Goal: Information Seeking & Learning: Check status

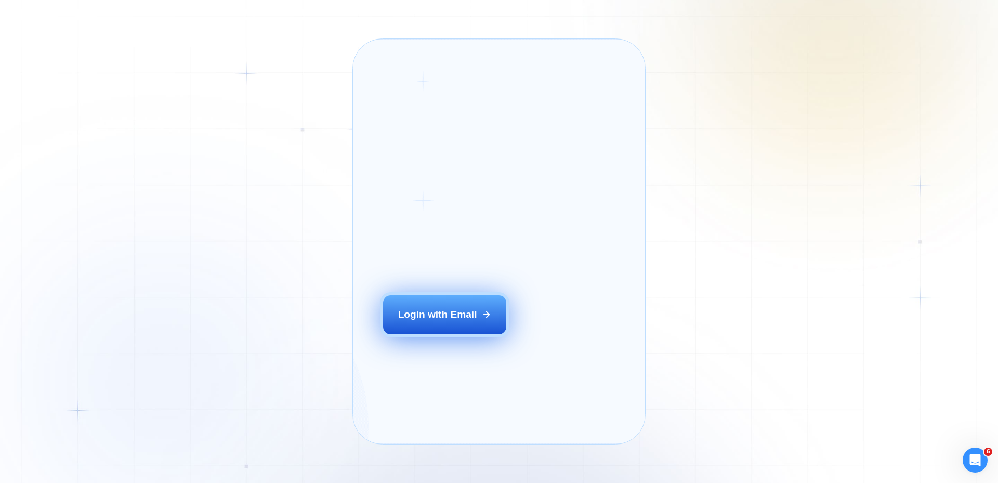
click at [449, 321] on div "Login with Email" at bounding box center [437, 315] width 79 height 14
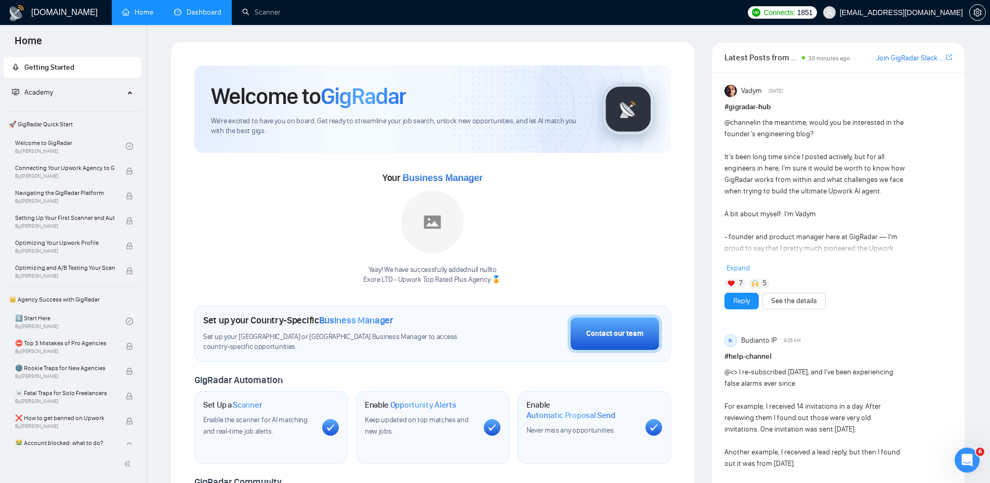
click at [209, 11] on link "Dashboard" at bounding box center [197, 12] width 47 height 9
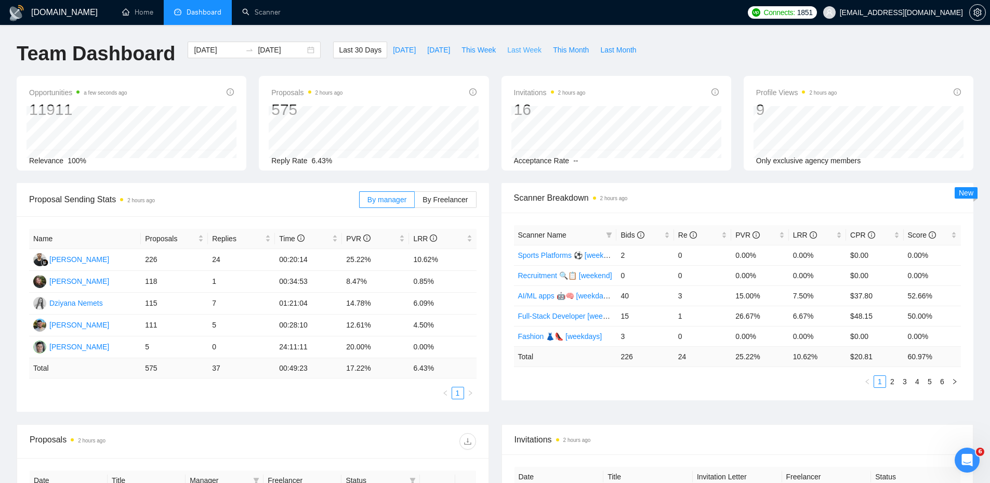
click at [511, 50] on span "Last Week" at bounding box center [524, 49] width 34 height 11
type input "2025-10-06"
type input "2025-10-12"
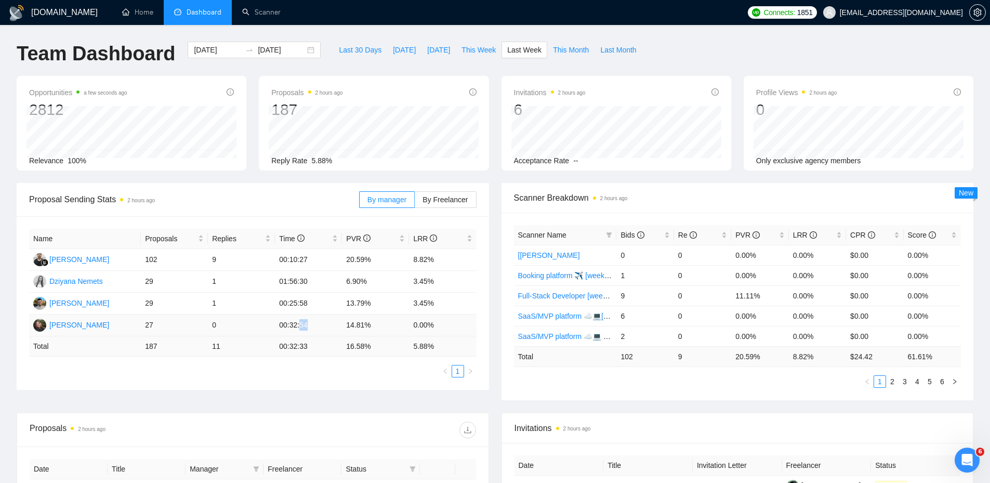
drag, startPoint x: 297, startPoint y: 325, endPoint x: 325, endPoint y: 326, distance: 27.6
click at [325, 326] on td "00:32:54" at bounding box center [308, 326] width 67 height 22
drag, startPoint x: 348, startPoint y: 323, endPoint x: 394, endPoint y: 323, distance: 45.8
click at [394, 323] on td "14.81%" at bounding box center [375, 326] width 67 height 22
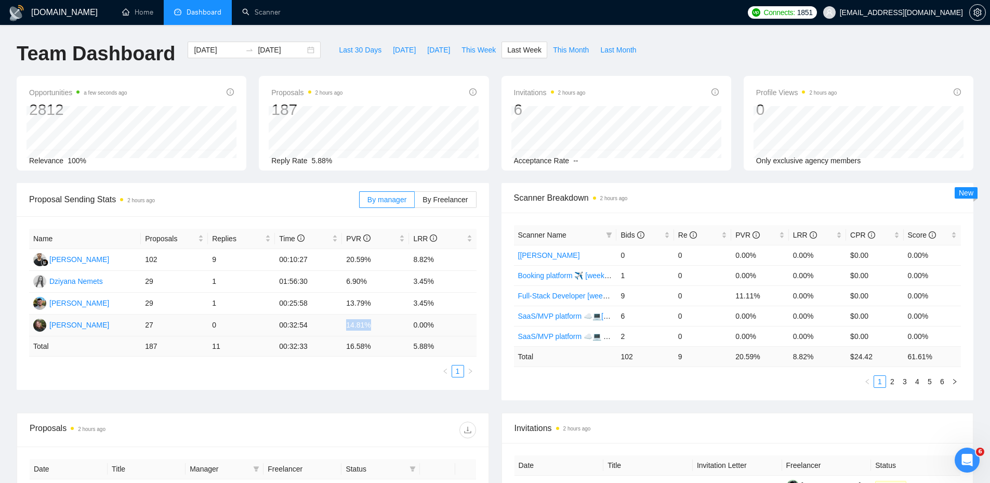
click at [394, 323] on td "14.81%" at bounding box center [375, 326] width 67 height 22
drag, startPoint x: 446, startPoint y: 322, endPoint x: 36, endPoint y: 322, distance: 409.7
click at [36, 322] on tr "Hanna Hiren 27 0 00:32:54 14.81% 0.00%" at bounding box center [253, 326] width 448 height 22
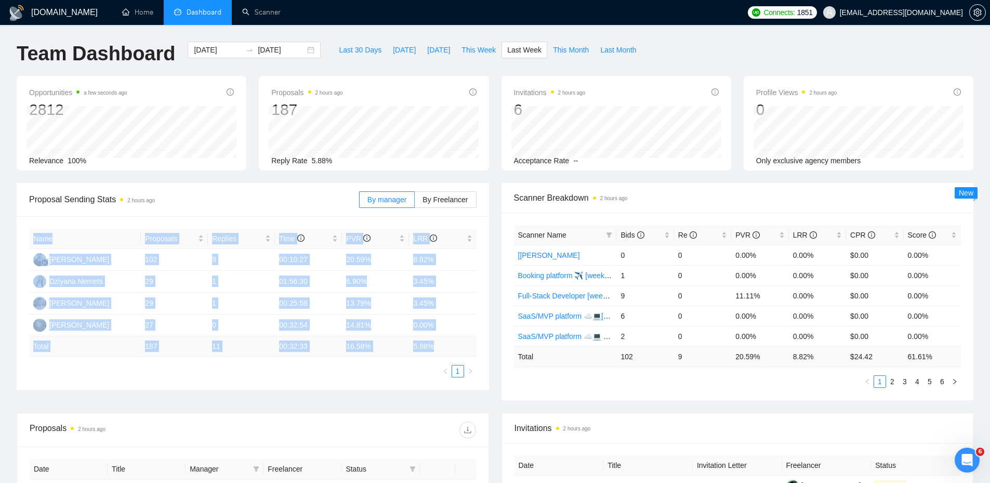
drag, startPoint x: 362, startPoint y: 350, endPoint x: 19, endPoint y: 347, distance: 343.1
click at [19, 347] on div "Name Proposals Replies Time PVR LRR Ferdi Gilang Pratama 102 9 00:10:27 20.59% …" at bounding box center [253, 303] width 473 height 174
click at [200, 351] on td "187" at bounding box center [174, 346] width 67 height 20
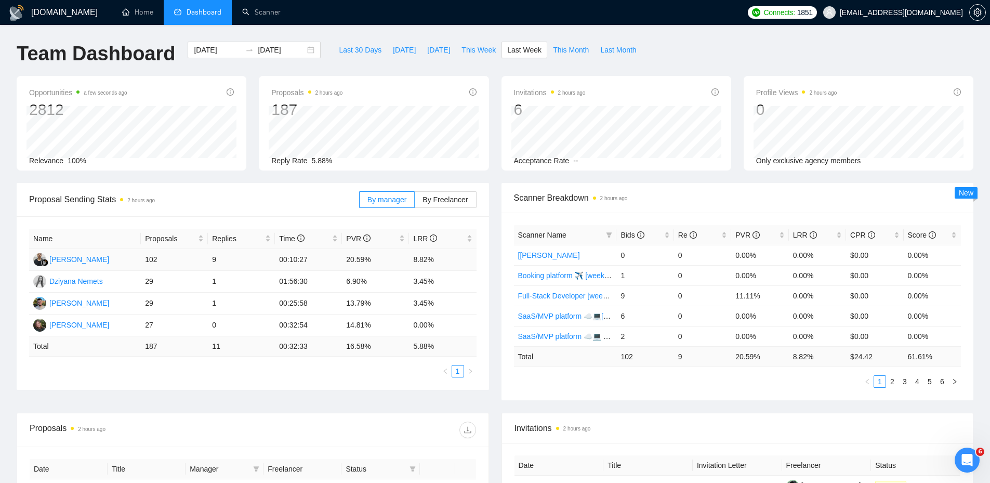
drag, startPoint x: 140, startPoint y: 261, endPoint x: 162, endPoint y: 261, distance: 22.4
click at [162, 261] on tr "Ferdi Gilang Pratama 102 9 00:10:27 20.59% 8.82%" at bounding box center [253, 260] width 448 height 22
click at [163, 261] on td "102" at bounding box center [174, 260] width 67 height 22
click at [460, 372] on link "1" at bounding box center [457, 370] width 11 height 11
click at [335, 396] on div "Proposal Sending Stats 2 hours ago By manager By Freelancer Name Proposals Repl…" at bounding box center [495, 298] width 970 height 230
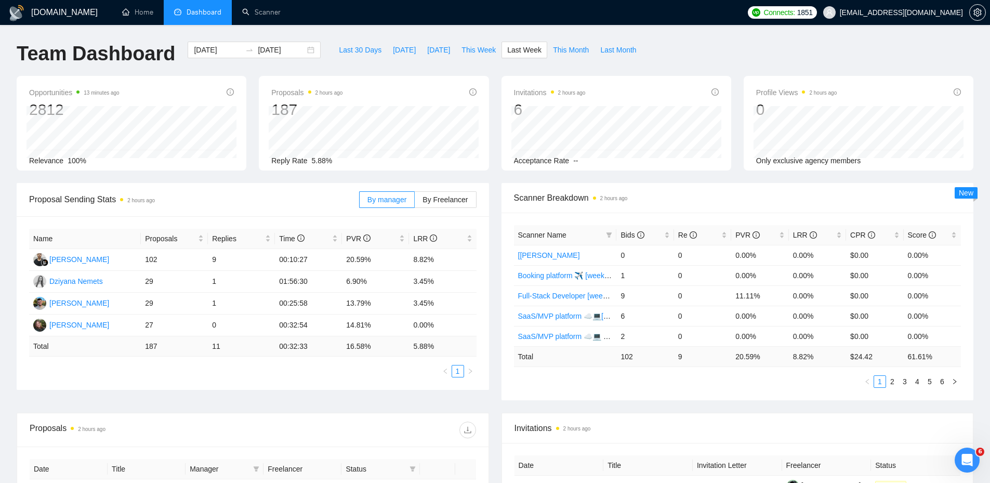
click at [266, 213] on div "Proposal Sending Stats 2 hours ago" at bounding box center [194, 200] width 330 height 30
drag, startPoint x: 146, startPoint y: 258, endPoint x: 466, endPoint y: 262, distance: 320.3
click at [466, 262] on tr "Ferdi Gilang Pratama 102 9 00:10:27 20.59% 8.82%" at bounding box center [253, 260] width 448 height 22
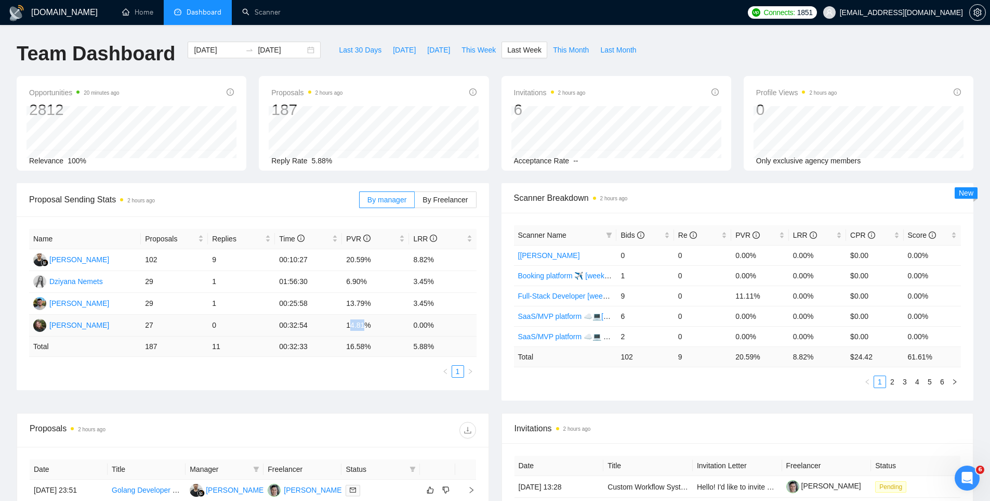
drag, startPoint x: 349, startPoint y: 324, endPoint x: 366, endPoint y: 328, distance: 16.9
click at [366, 328] on td "14.81%" at bounding box center [375, 326] width 67 height 22
drag, startPoint x: 377, startPoint y: 326, endPoint x: 342, endPoint y: 322, distance: 35.7
click at [342, 322] on tr "Hanna Hiren 27 0 00:32:54 14.81% 0.00%" at bounding box center [253, 326] width 448 height 22
copy tr "14.81%"
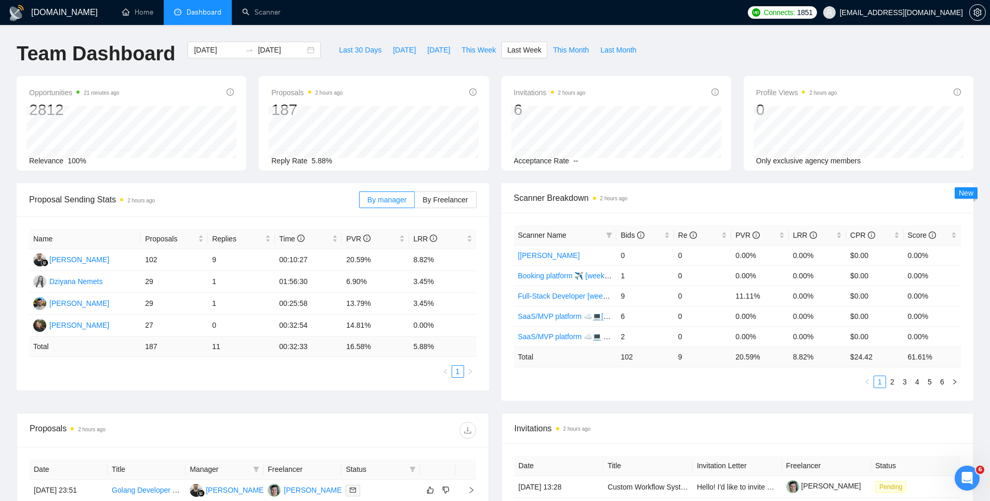
click at [754, 69] on div "Team Dashboard 2025-10-06 2025-10-12 Last 30 Days Today Yesterday This Week Las…" at bounding box center [495, 59] width 970 height 34
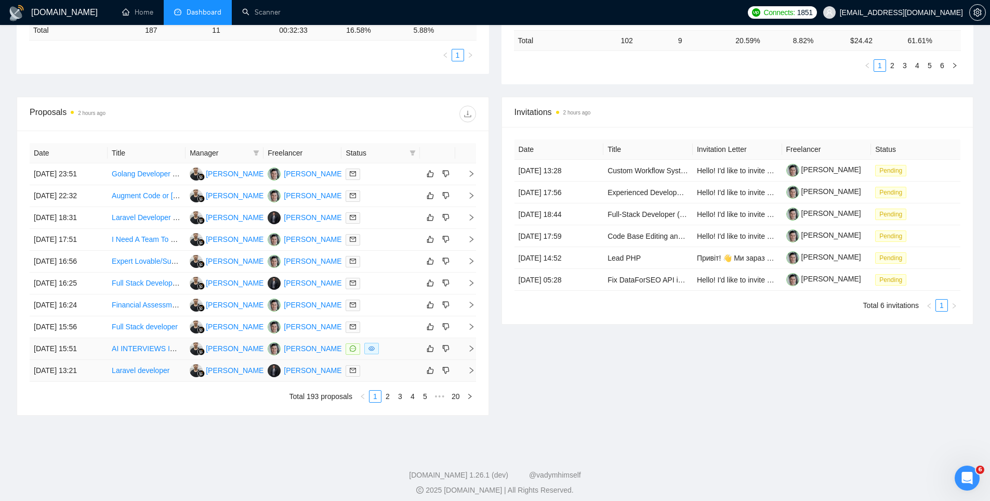
scroll to position [323, 0]
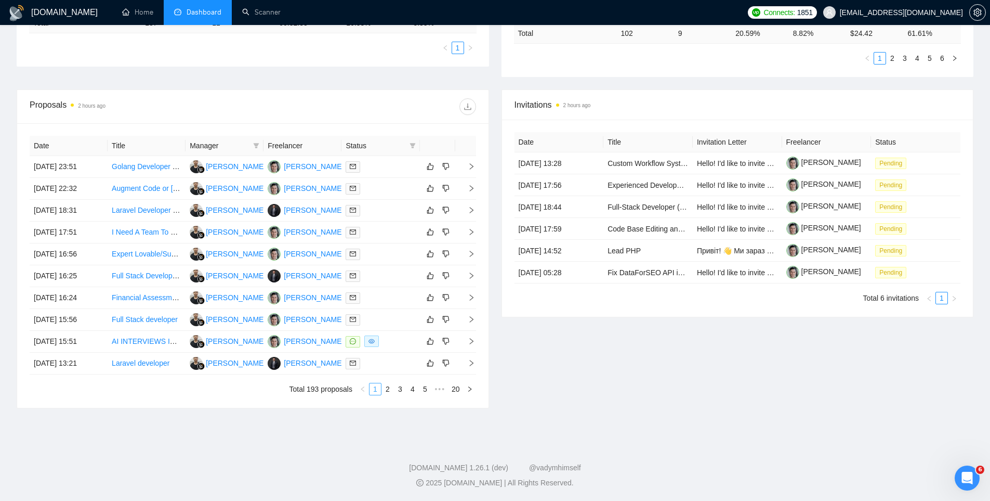
click at [377, 387] on link "1" at bounding box center [375, 388] width 11 height 11
click at [393, 409] on div "Proposals 2 hours ago Date Title Manager Freelancer Status 12 Oct, 2025 23:51 G…" at bounding box center [495, 254] width 970 height 331
click at [396, 401] on div "Date Title Manager Freelancer Status 12 Oct, 2025 23:51 Golang Developer for Wi…" at bounding box center [253, 265] width 472 height 284
click at [255, 142] on icon "filter" at bounding box center [256, 145] width 6 height 6
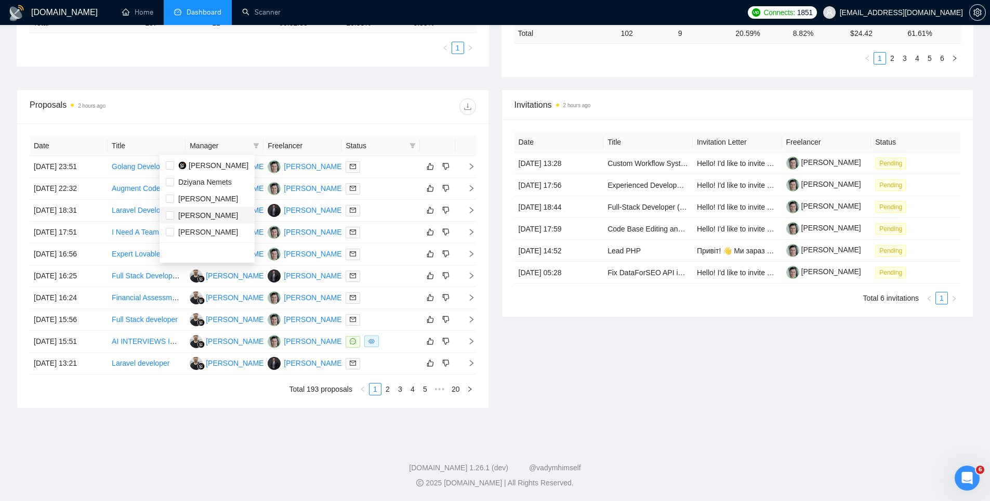
click at [202, 213] on span "Hanna Hiren" at bounding box center [208, 215] width 60 height 8
checkbox input "true"
click at [292, 94] on div "Proposals 2 hours ago" at bounding box center [253, 106] width 447 height 33
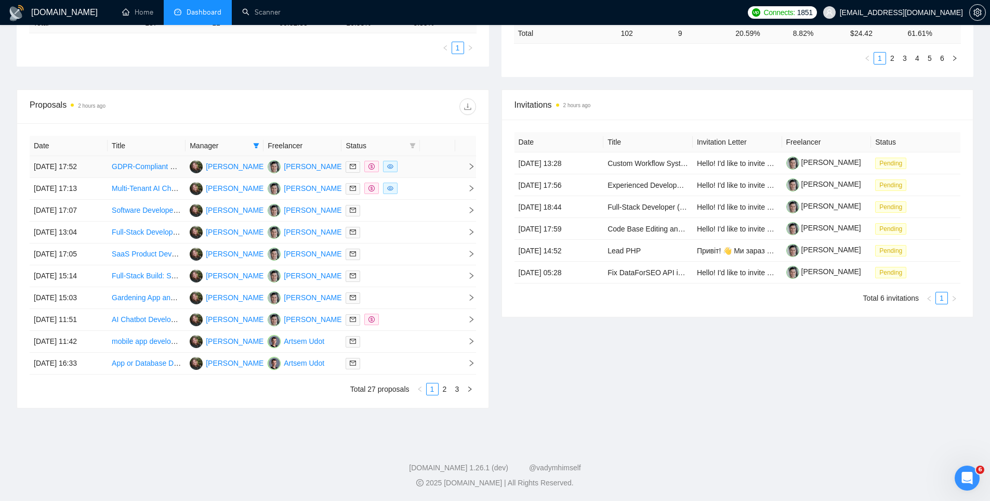
click at [427, 172] on td at bounding box center [437, 167] width 35 height 22
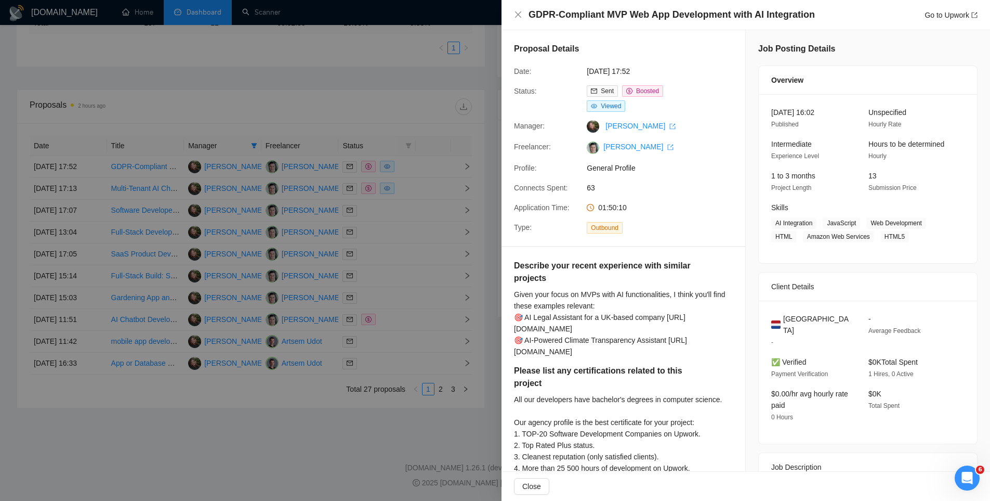
click at [418, 172] on div at bounding box center [495, 250] width 990 height 501
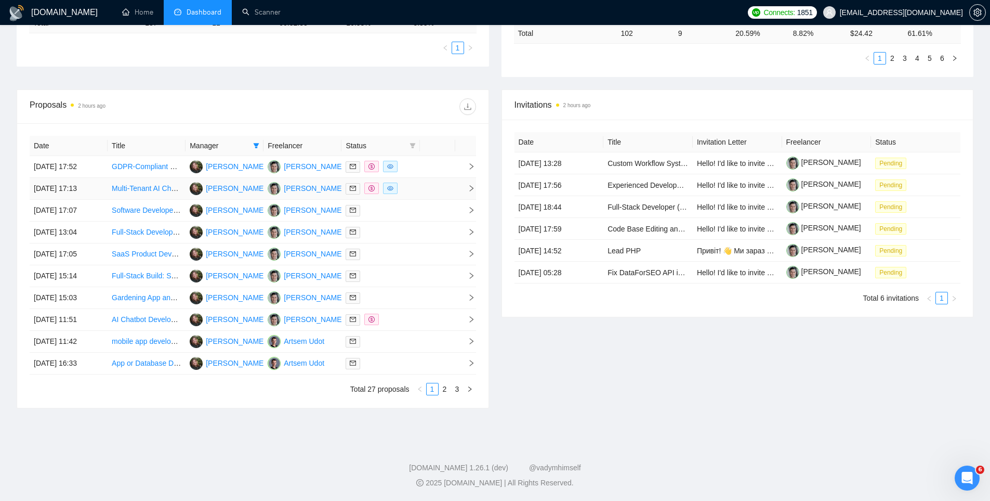
click at [415, 188] on div at bounding box center [381, 188] width 70 height 12
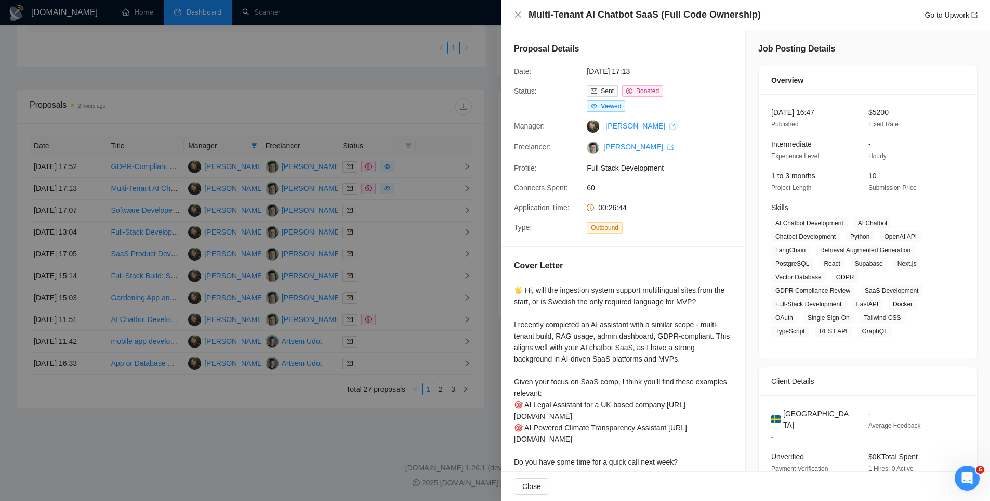
click at [426, 172] on div at bounding box center [495, 250] width 990 height 501
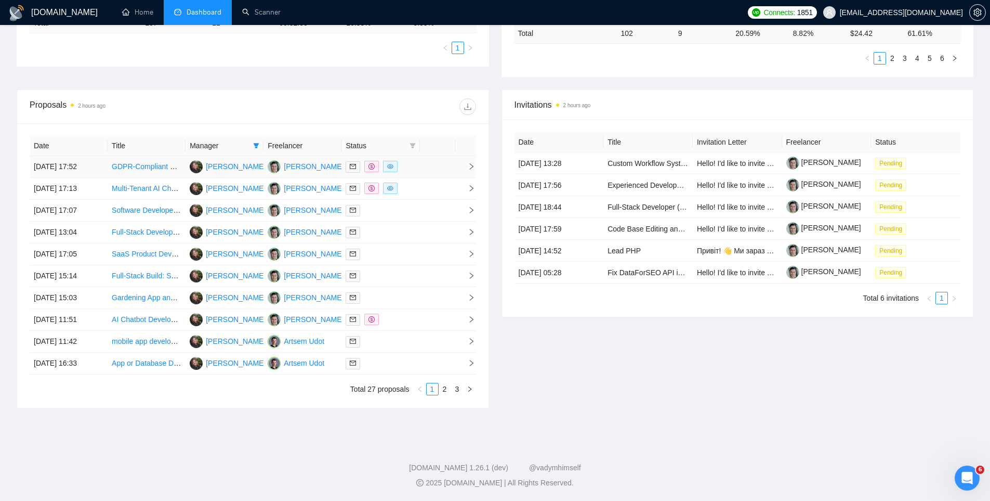
click at [424, 164] on td at bounding box center [437, 167] width 35 height 22
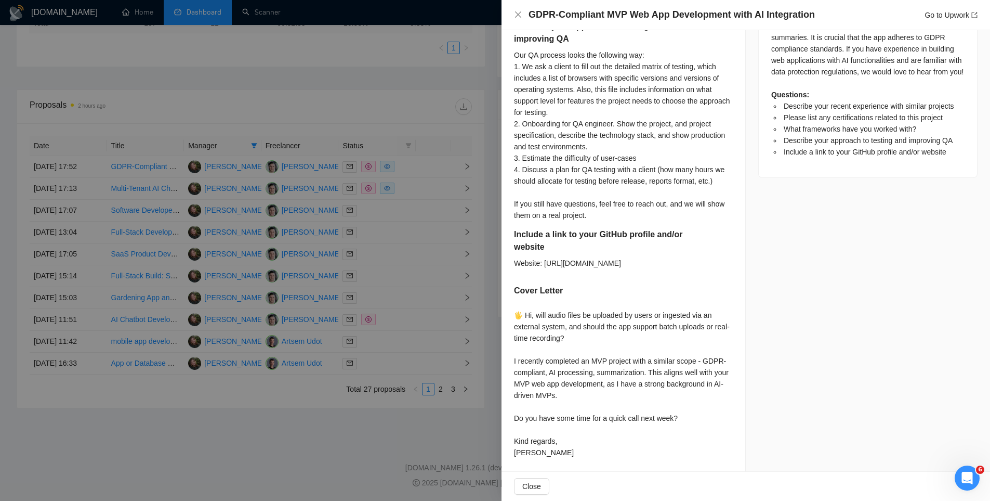
scroll to position [520, 0]
click at [449, 166] on div at bounding box center [495, 250] width 990 height 501
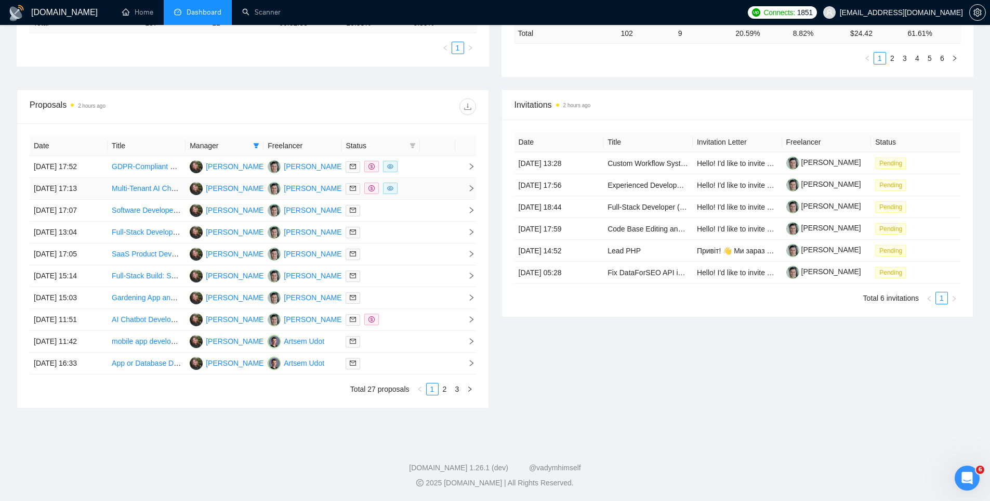
click at [435, 181] on td at bounding box center [437, 189] width 35 height 22
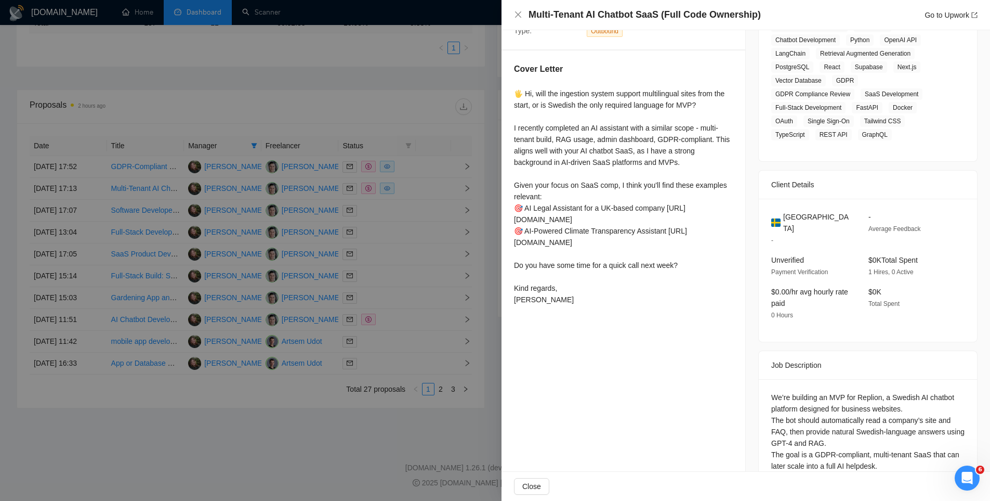
scroll to position [93, 0]
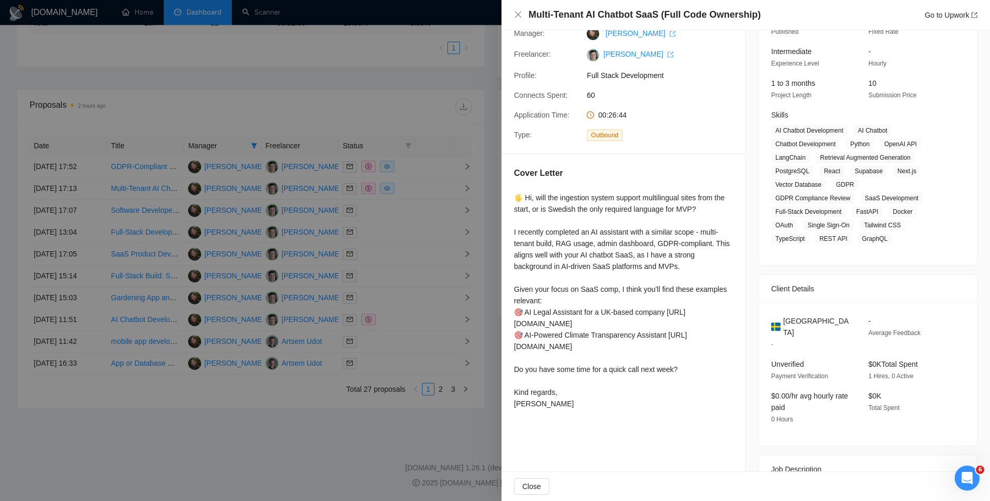
click at [461, 201] on div at bounding box center [495, 250] width 990 height 501
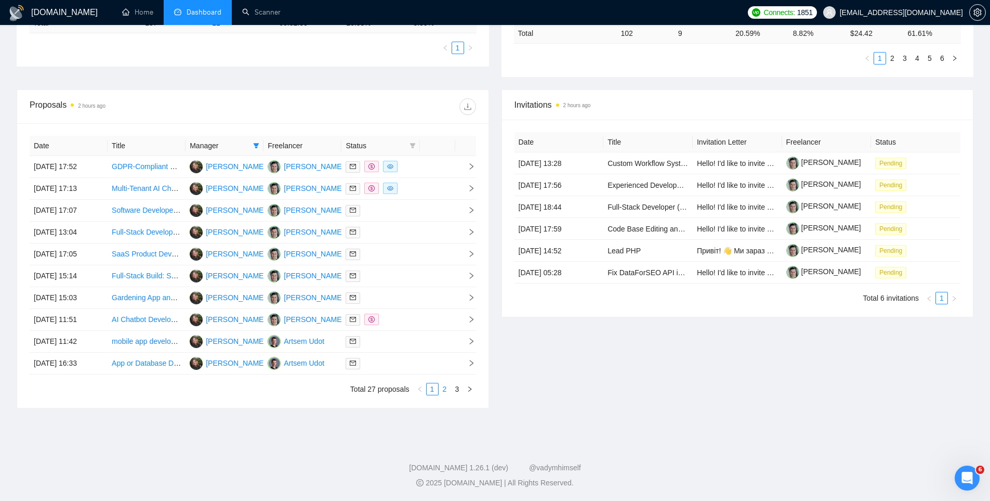
click at [442, 385] on link "2" at bounding box center [444, 388] width 11 height 11
click at [415, 165] on div at bounding box center [381, 167] width 70 height 12
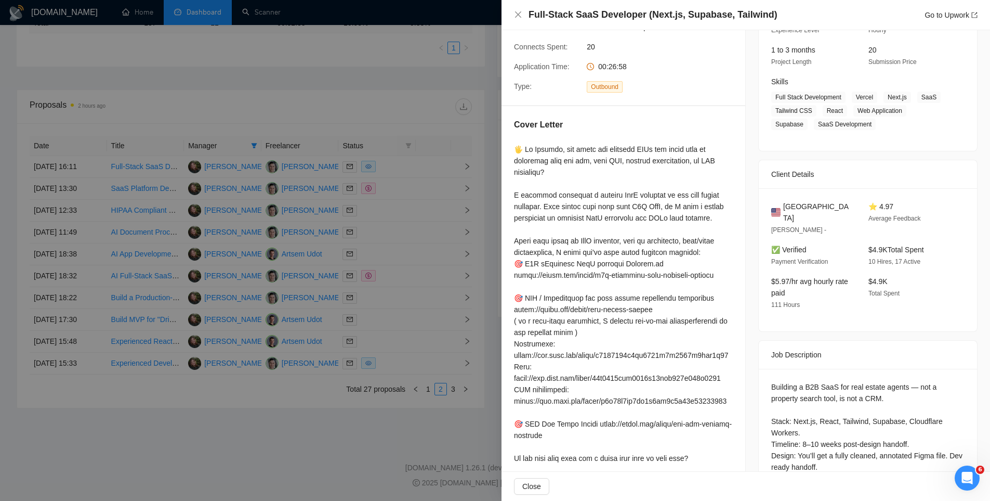
scroll to position [145, 0]
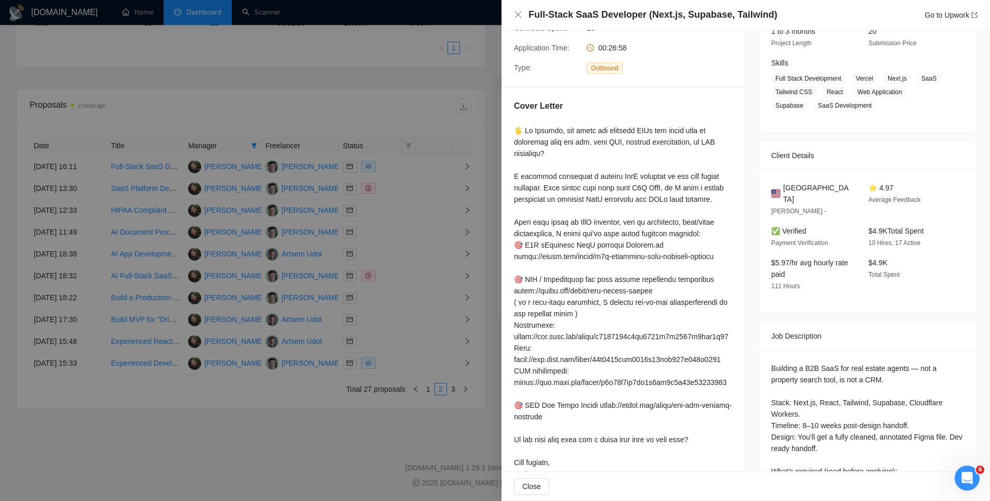
click at [438, 315] on div at bounding box center [495, 250] width 990 height 501
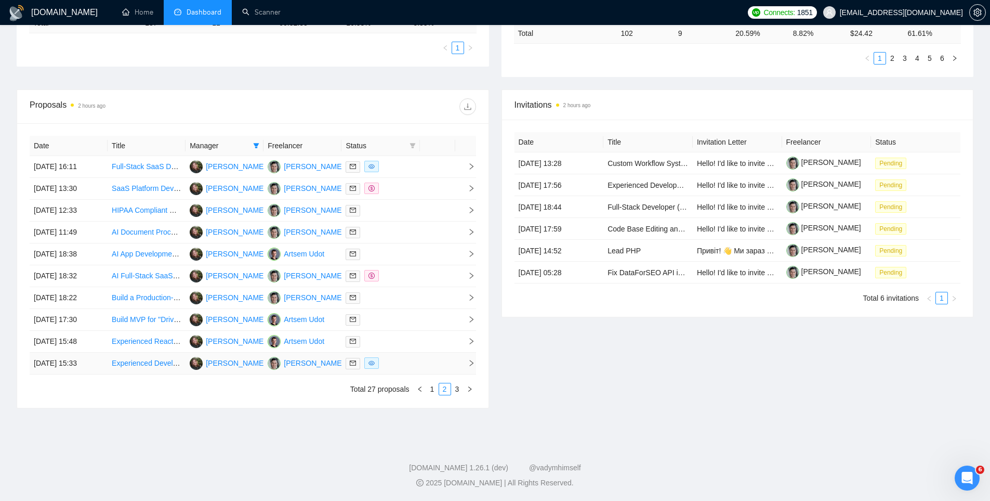
click at [396, 363] on div at bounding box center [381, 363] width 70 height 12
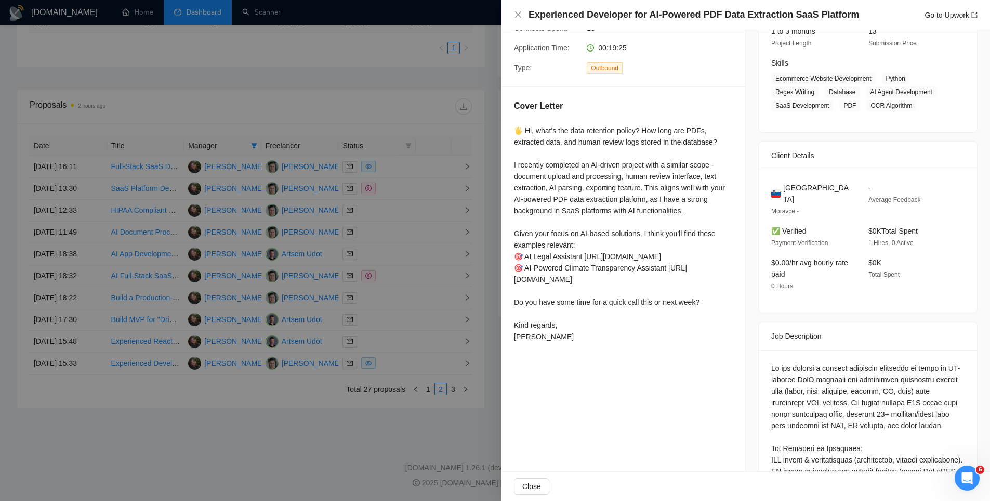
click at [441, 276] on div at bounding box center [495, 250] width 990 height 501
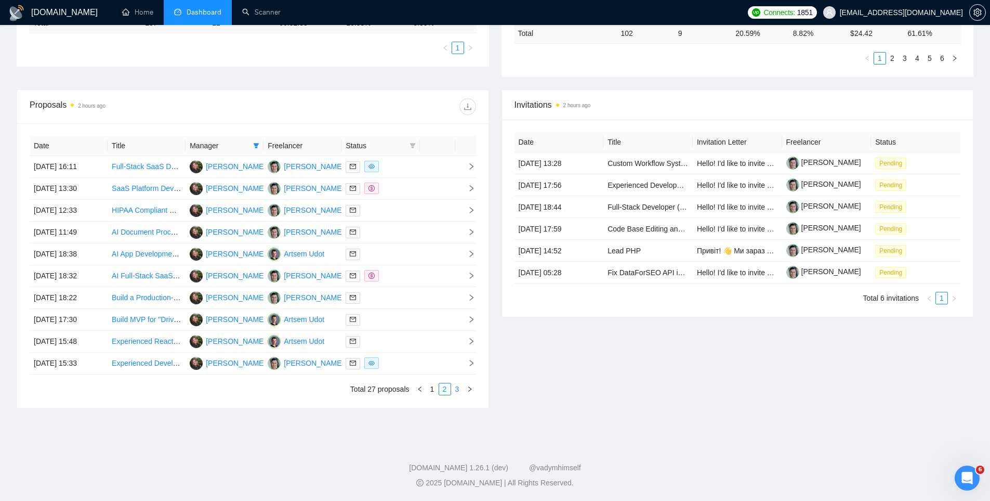
click at [457, 388] on link "3" at bounding box center [457, 388] width 11 height 11
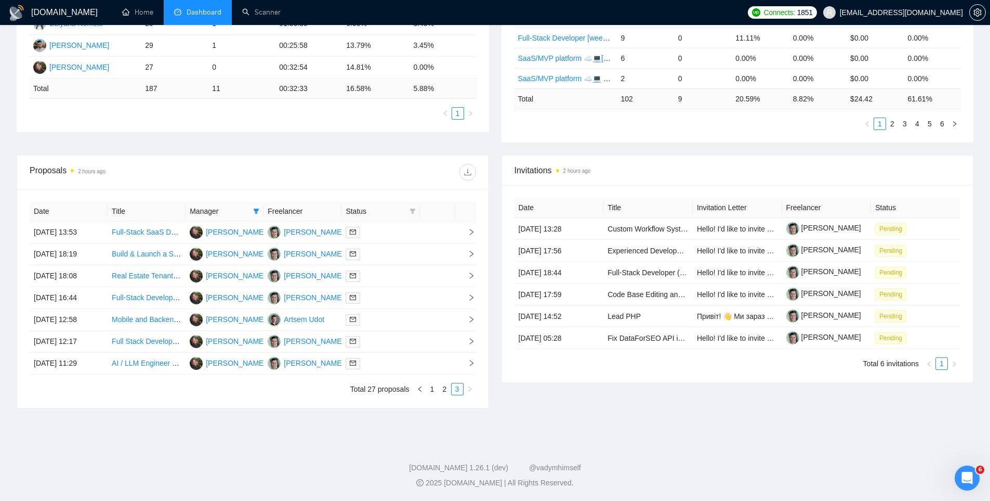
scroll to position [258, 0]
click at [441, 390] on link "2" at bounding box center [444, 388] width 11 height 11
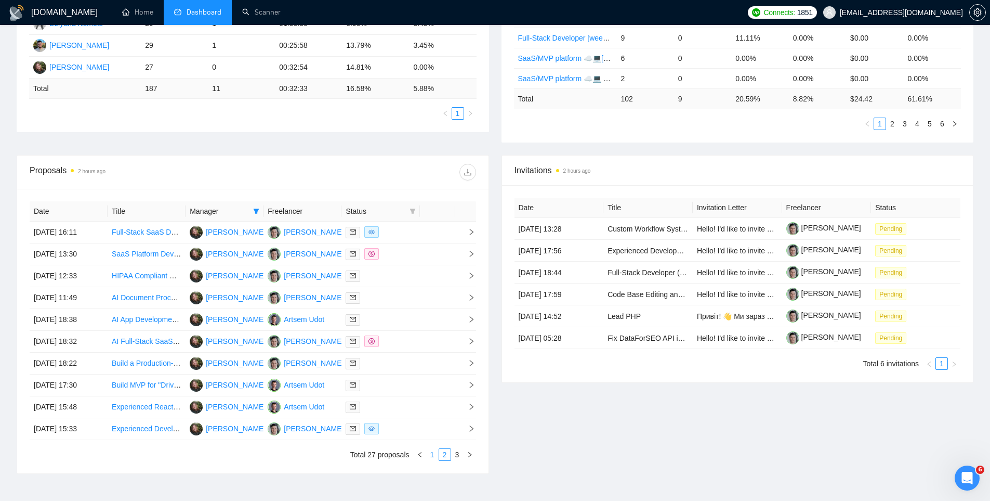
click at [431, 450] on link "1" at bounding box center [432, 454] width 11 height 11
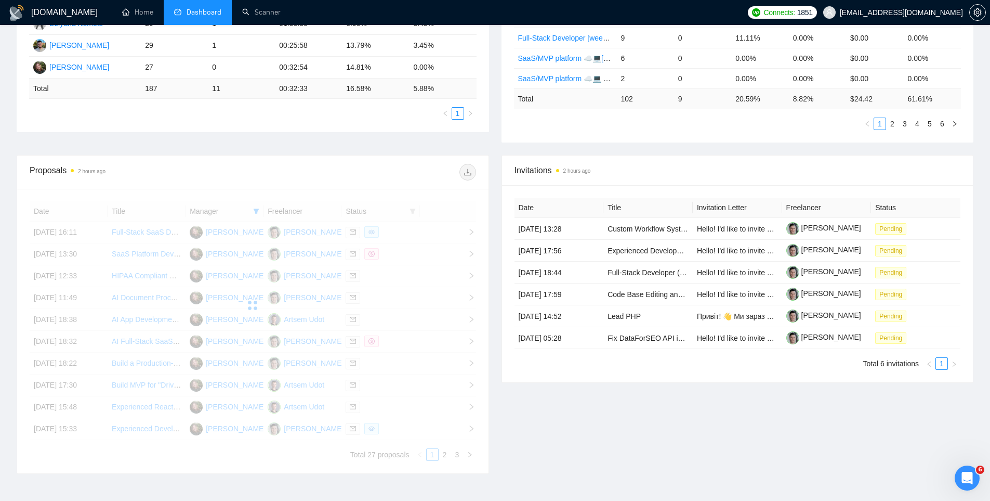
click at [535, 452] on div "Invitations 2 hours ago Date Title Invitation Letter Freelancer Status 12 Oct, …" at bounding box center [737, 314] width 485 height 319
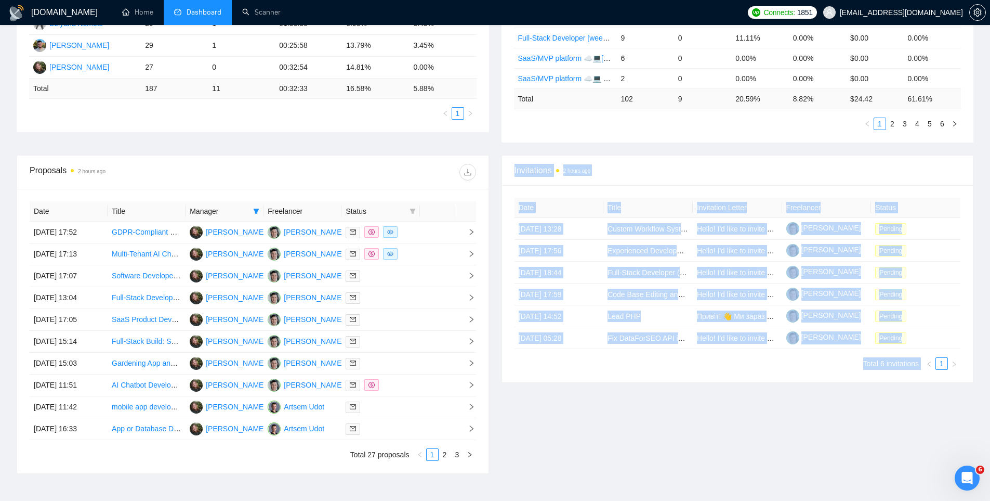
drag, startPoint x: 511, startPoint y: 171, endPoint x: 998, endPoint y: 372, distance: 527.0
click at [847, 400] on div "Invitations 2 hours ago Date Title Invitation Letter Freelancer Status 12 Oct, …" at bounding box center [737, 314] width 485 height 319
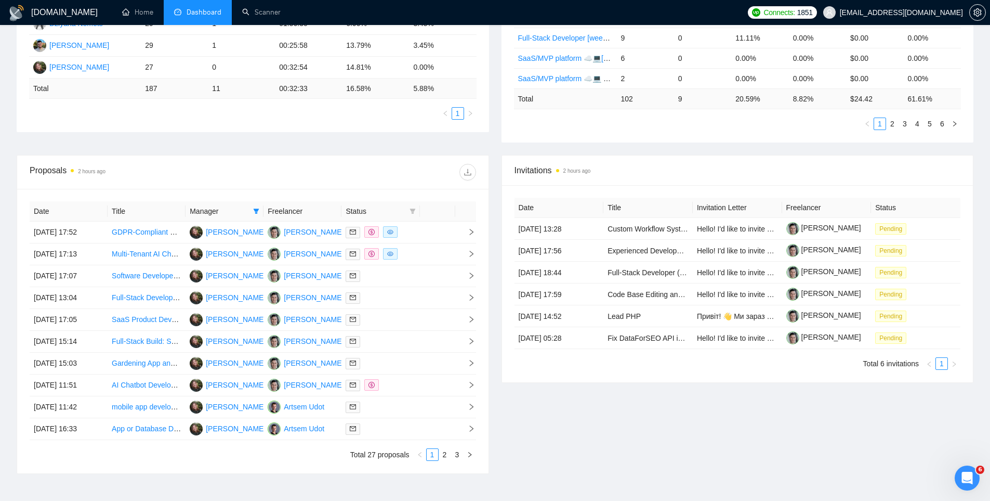
click at [494, 353] on div "Proposals 2 hours ago Date Title Manager Freelancer Status 10 Oct, 2025 17:52 G…" at bounding box center [252, 314] width 485 height 319
click at [494, 341] on div "Proposals 2 hours ago Date Title Manager Freelancer Status 10 Oct, 2025 17:52 G…" at bounding box center [252, 314] width 485 height 319
click at [494, 139] on div "Proposal Sending Stats 2 hours ago By manager By Freelancer Name Proposals Repl…" at bounding box center [495, 40] width 970 height 230
click at [492, 143] on div "Proposal Sending Stats 2 hours ago By manager By Freelancer Name Proposals Repl…" at bounding box center [495, 40] width 970 height 230
click at [449, 453] on link "2" at bounding box center [444, 454] width 11 height 11
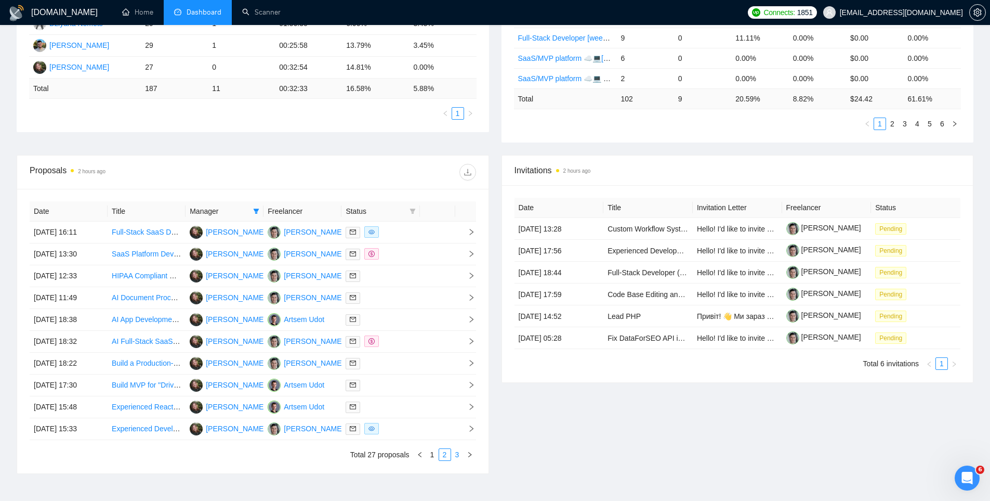
click at [461, 452] on link "3" at bounding box center [457, 454] width 11 height 11
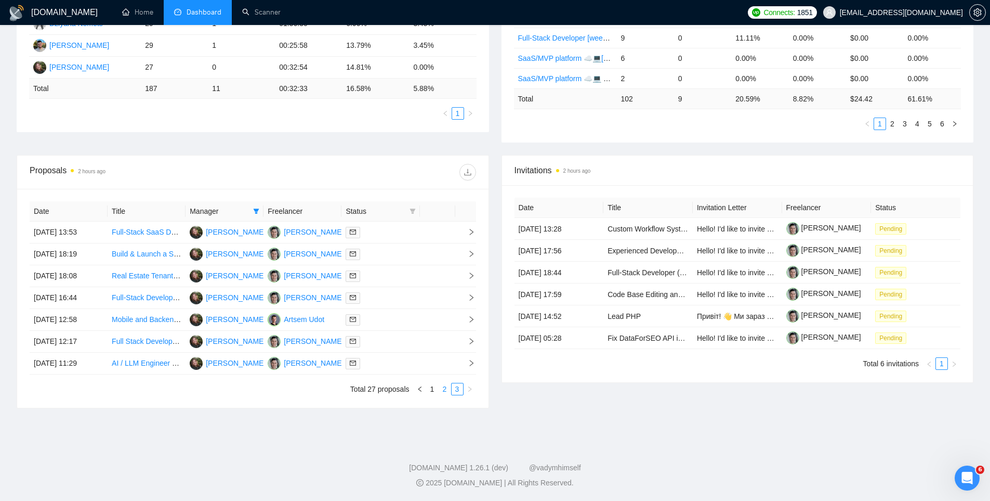
click at [444, 387] on link "2" at bounding box center [444, 388] width 11 height 11
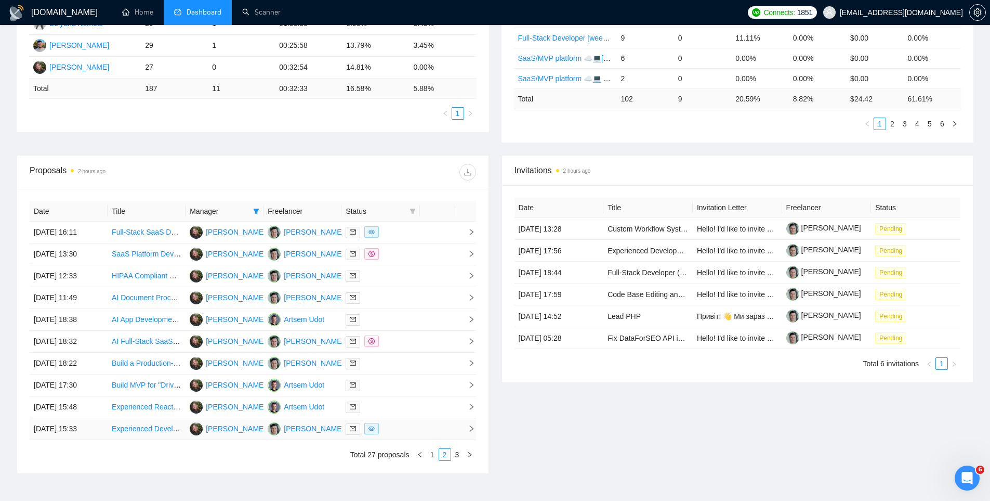
click at [434, 431] on td at bounding box center [437, 429] width 35 height 22
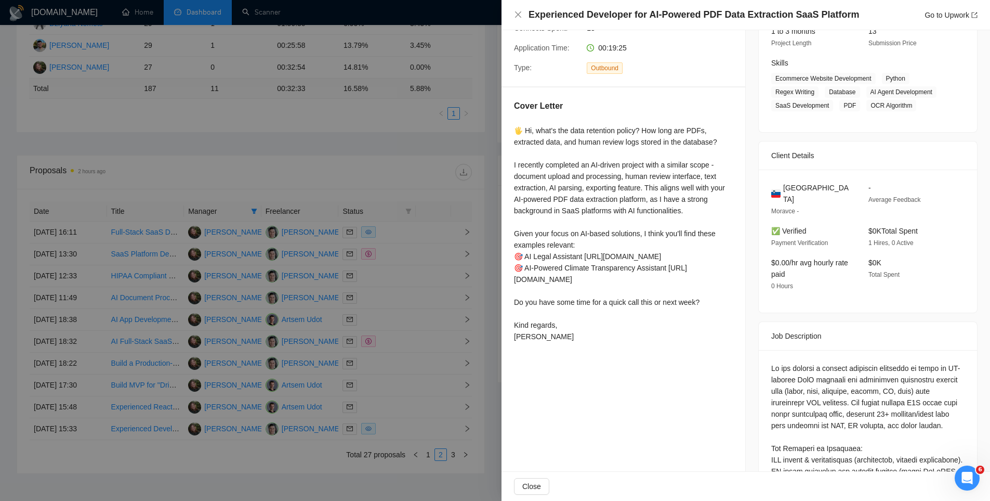
click at [430, 456] on div at bounding box center [495, 250] width 990 height 501
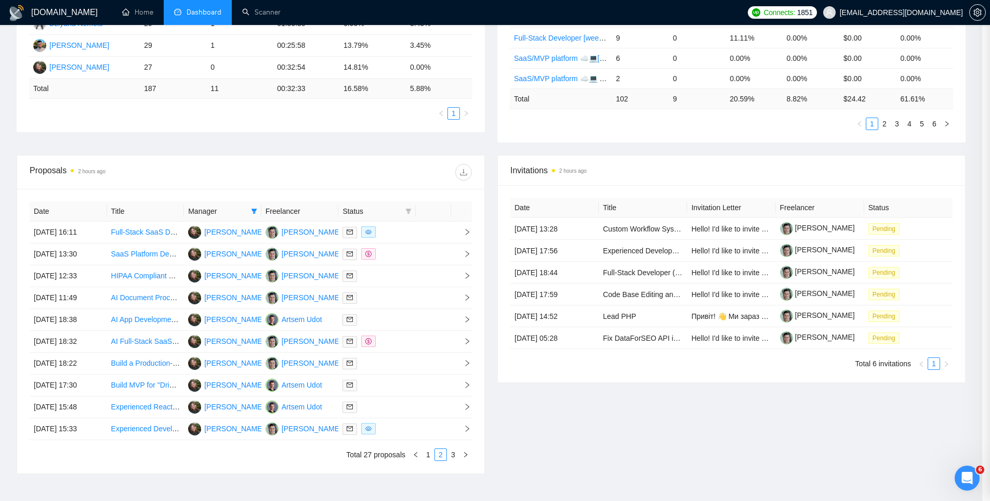
click at [428, 456] on link "1" at bounding box center [428, 454] width 11 height 11
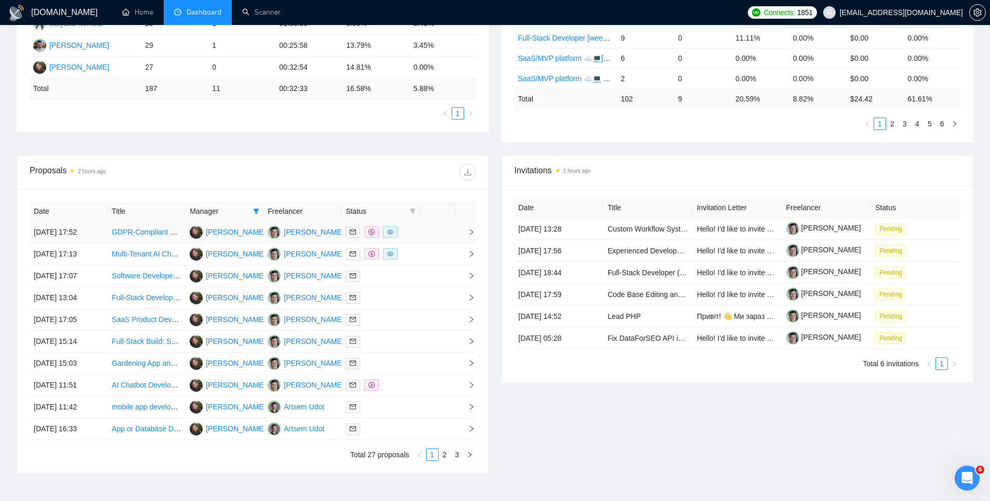
click at [414, 229] on div at bounding box center [381, 232] width 70 height 12
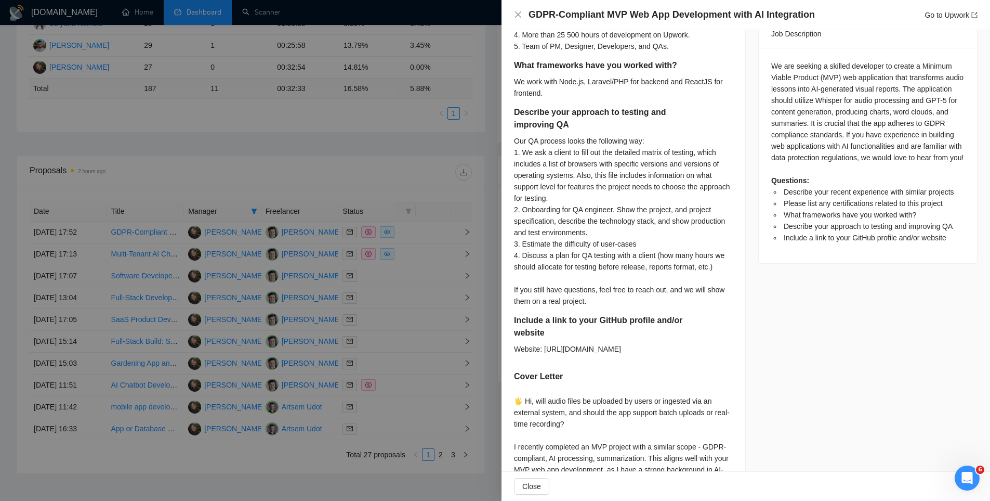
scroll to position [456, 0]
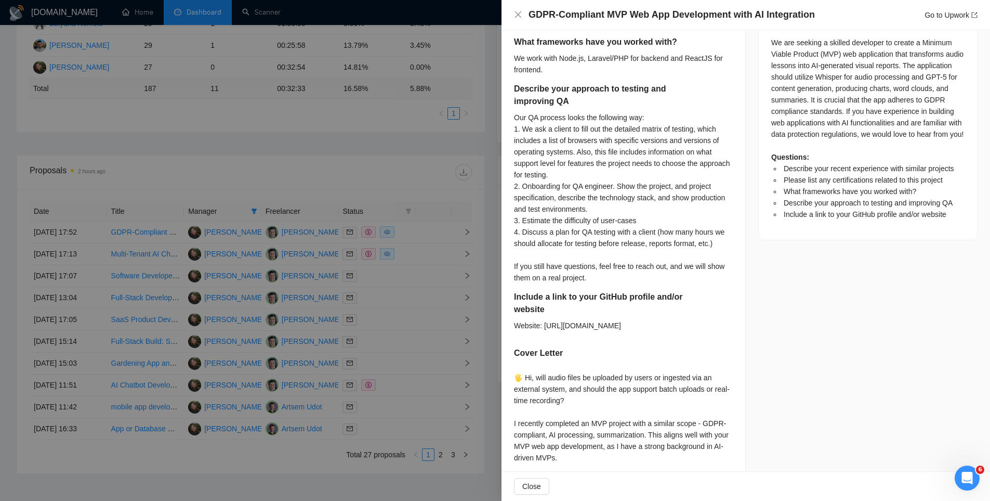
click at [415, 255] on div at bounding box center [495, 250] width 990 height 501
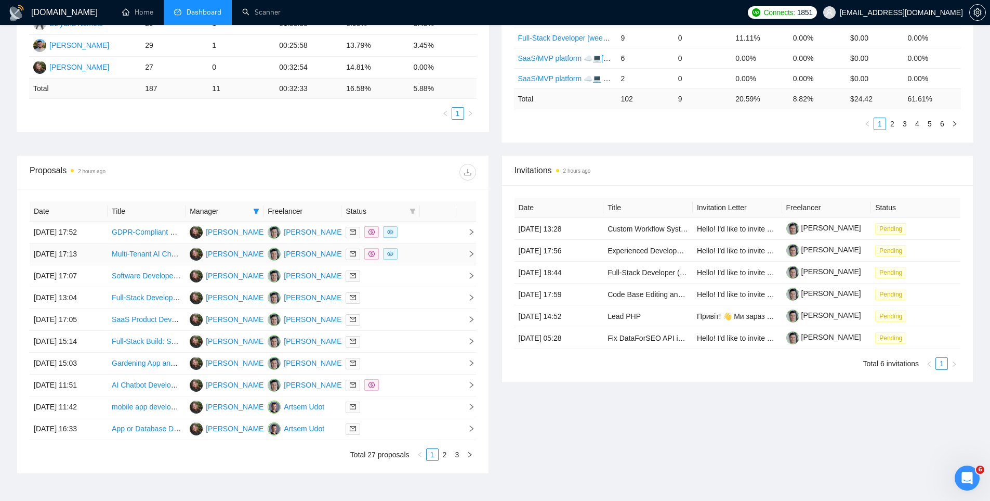
click at [415, 255] on div at bounding box center [381, 254] width 70 height 12
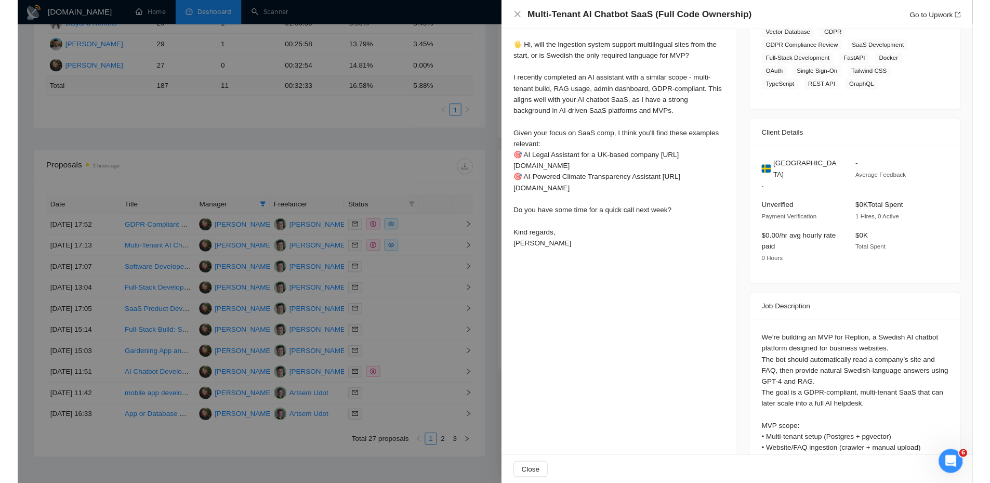
scroll to position [41, 0]
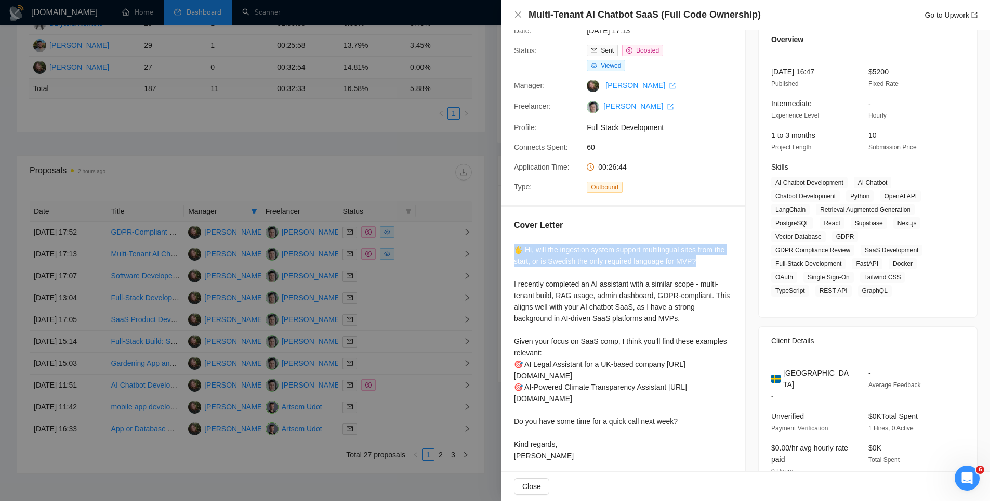
drag, startPoint x: 512, startPoint y: 239, endPoint x: 722, endPoint y: 258, distance: 211.4
click at [722, 258] on div "Cover Letter 🖐 Hi, will the ingestion system support multilingual sites from th…" at bounding box center [624, 341] width 244 height 271
click at [365, 171] on div at bounding box center [495, 250] width 990 height 501
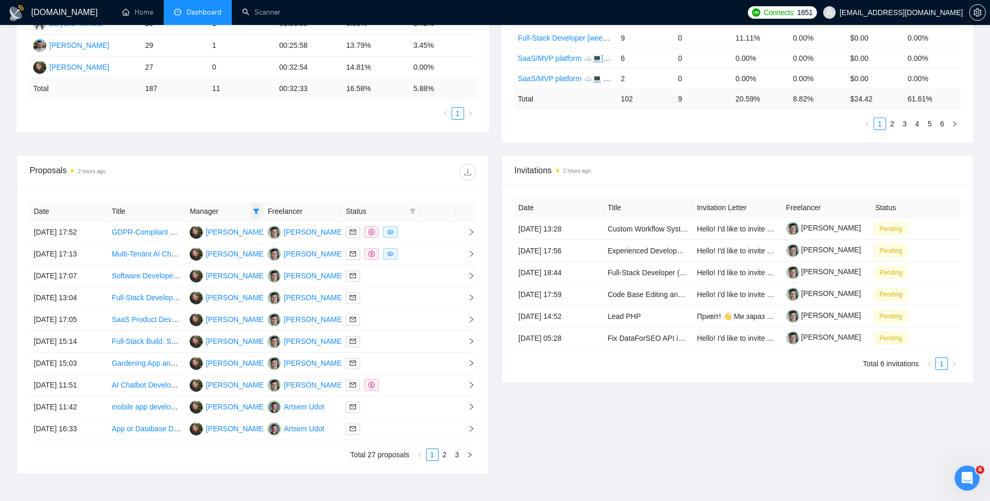
click at [252, 208] on span at bounding box center [256, 211] width 10 height 16
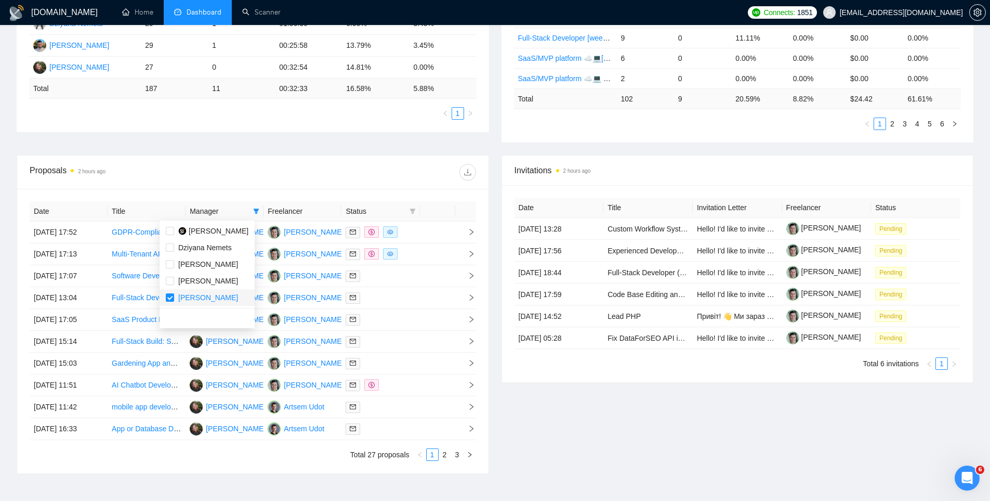
click at [165, 296] on li "Hanna Hiren" at bounding box center [207, 297] width 95 height 17
checkbox input "false"
click at [169, 230] on input "checkbox" at bounding box center [170, 231] width 8 height 8
checkbox input "true"
click at [244, 158] on div "Proposals 2 hours ago" at bounding box center [253, 171] width 447 height 33
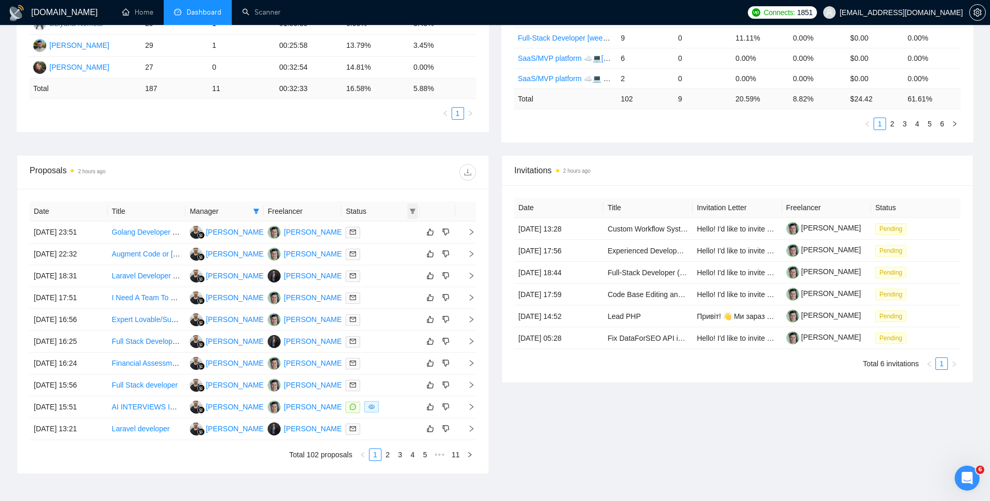
click at [416, 213] on span at bounding box center [413, 211] width 10 height 16
click at [388, 233] on span "Chat" at bounding box center [386, 230] width 50 height 11
click at [326, 152] on div "Proposal Sending Stats 2 hours ago By manager By Freelancer Name Proposals Repl…" at bounding box center [495, 40] width 970 height 230
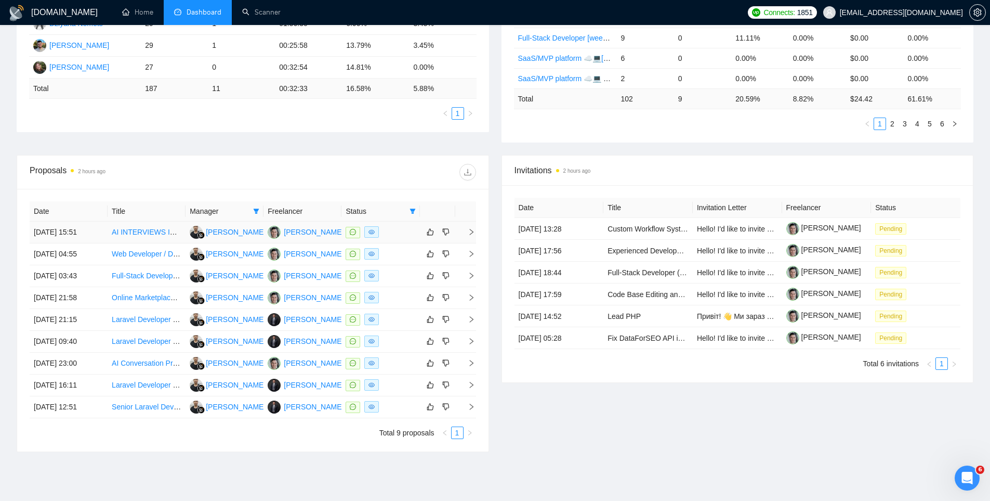
click at [391, 240] on td at bounding box center [381, 232] width 78 height 22
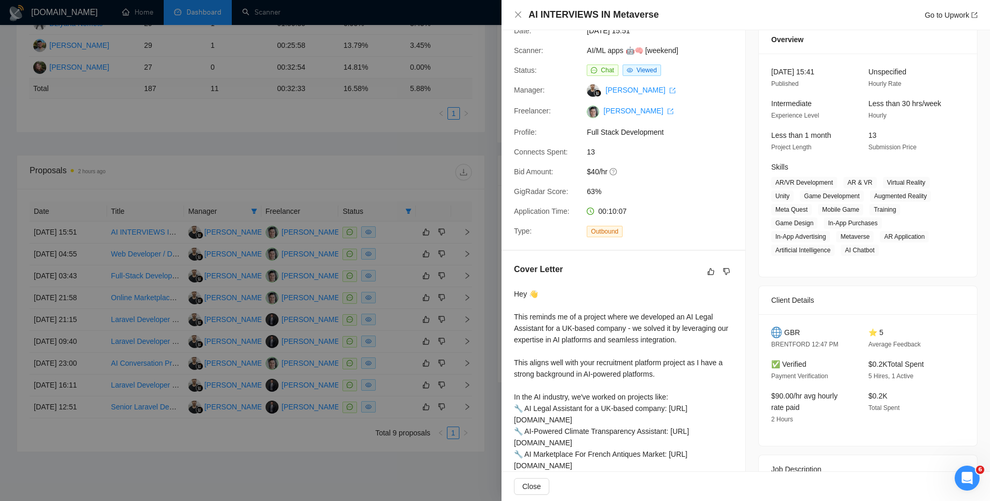
click at [373, 265] on div at bounding box center [495, 250] width 990 height 501
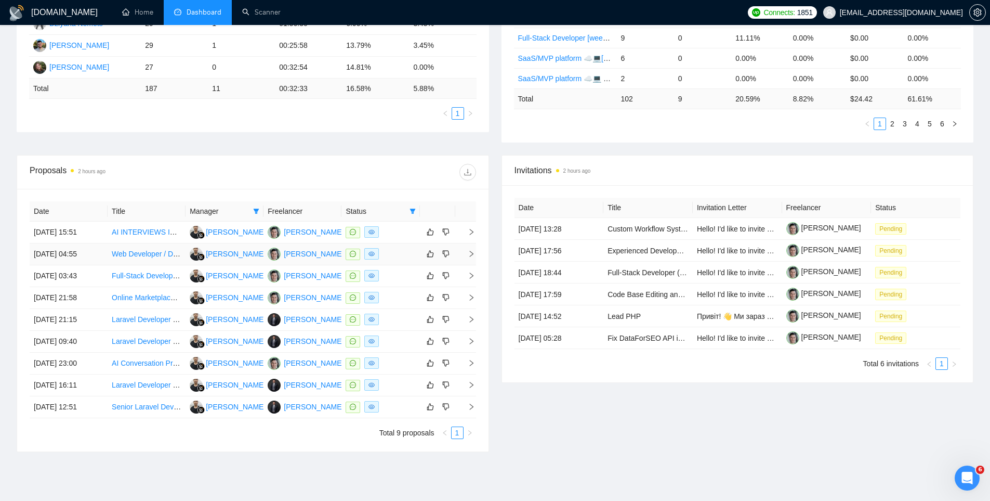
click at [389, 256] on div at bounding box center [381, 254] width 70 height 12
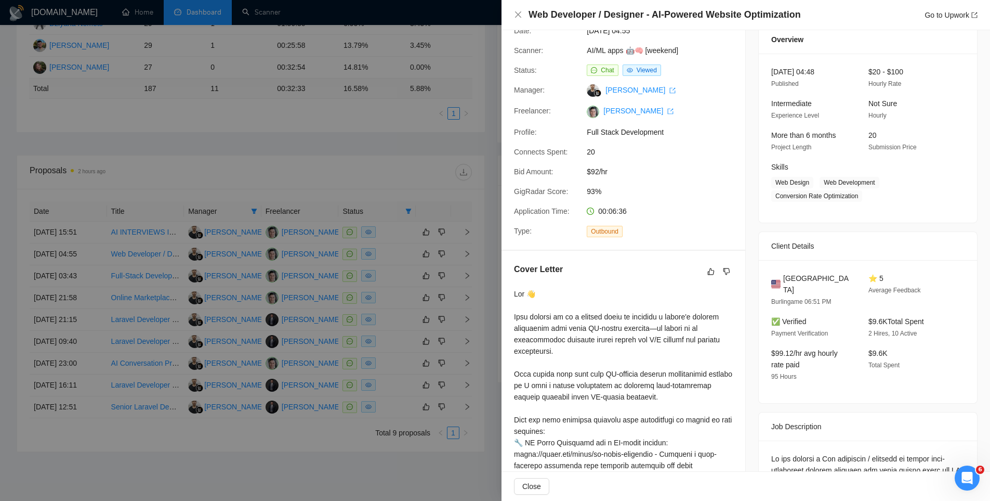
click at [390, 250] on div at bounding box center [495, 250] width 990 height 501
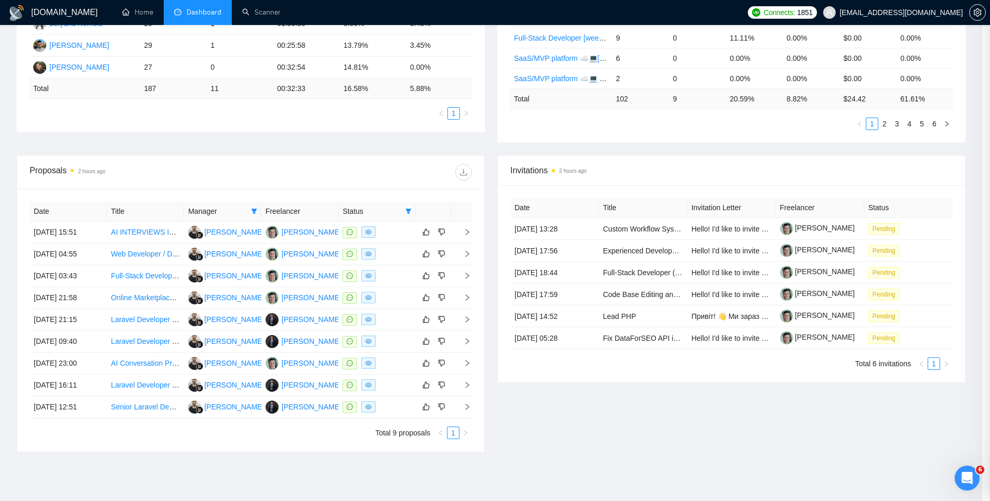
click at [388, 279] on div at bounding box center [377, 276] width 69 height 12
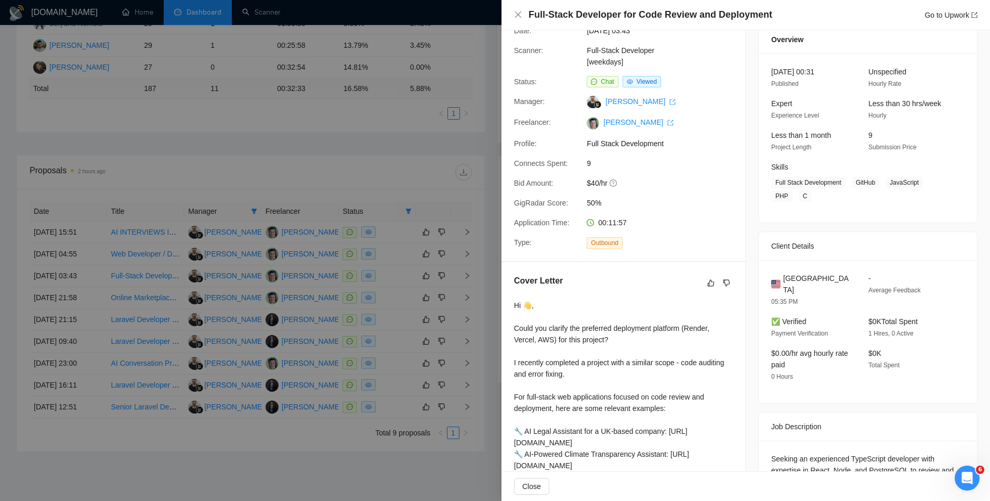
click at [402, 297] on div at bounding box center [495, 250] width 990 height 501
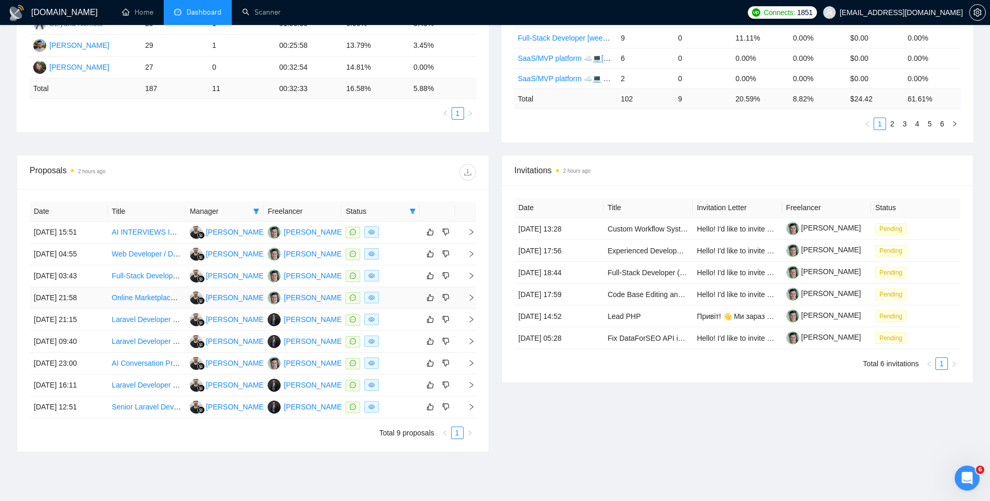
click at [393, 302] on div at bounding box center [381, 298] width 70 height 12
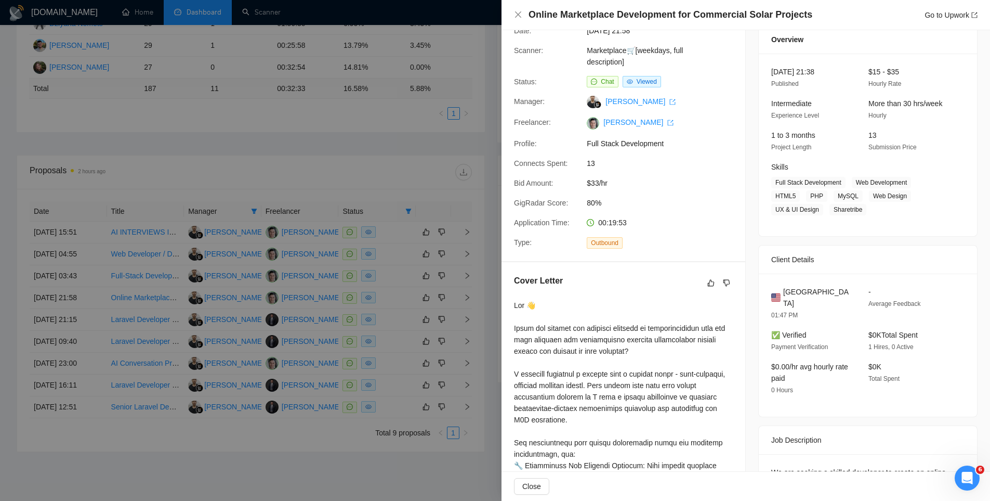
click at [375, 172] on div at bounding box center [495, 250] width 990 height 501
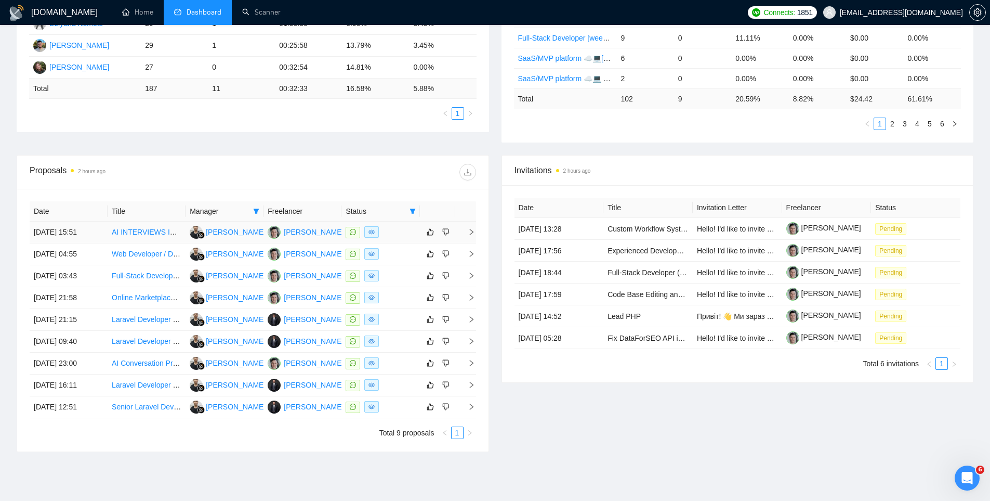
click at [403, 238] on div at bounding box center [381, 232] width 70 height 12
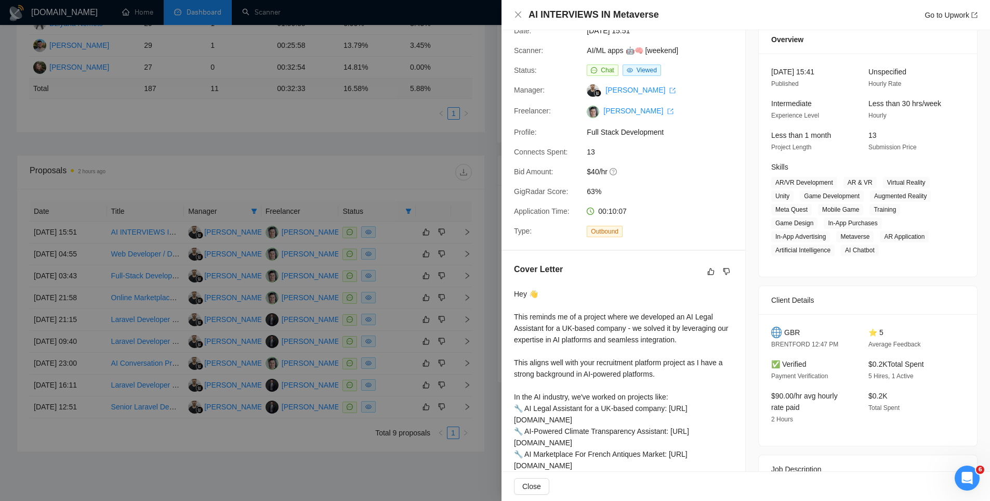
click at [397, 255] on div at bounding box center [495, 250] width 990 height 501
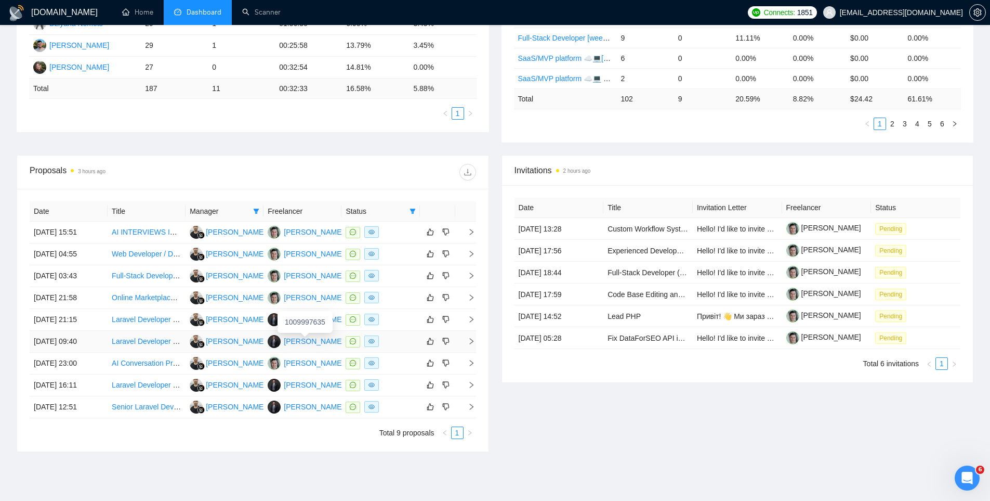
click at [299, 318] on div "1009997635" at bounding box center [305, 322] width 55 height 22
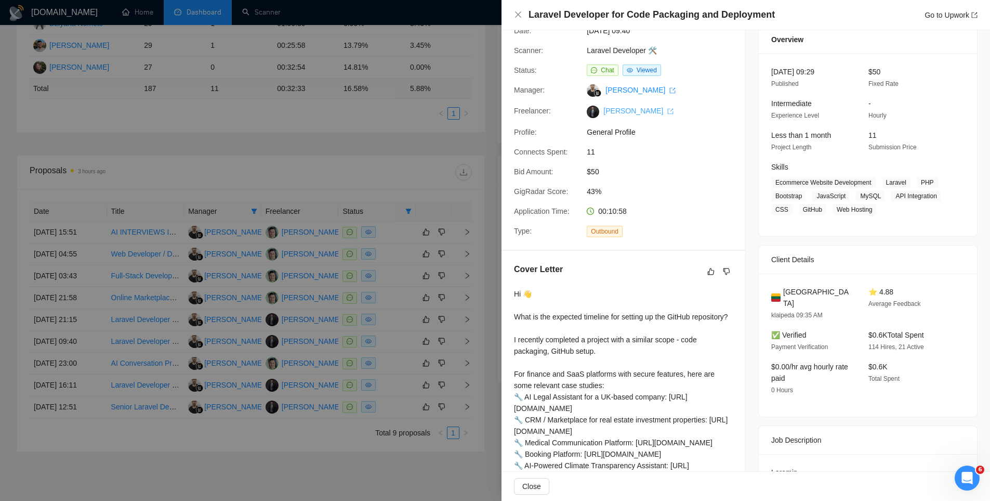
click at [614, 108] on link "Aleksandr Surtaev" at bounding box center [639, 111] width 70 height 8
click at [474, 149] on div at bounding box center [495, 250] width 990 height 501
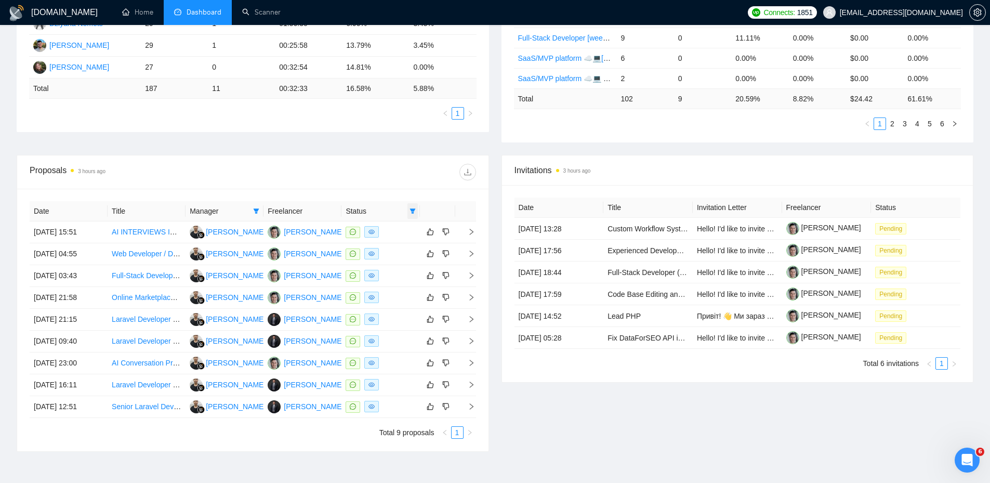
click at [411, 207] on span at bounding box center [413, 211] width 10 height 16
click at [387, 225] on span "Chat" at bounding box center [386, 230] width 50 height 11
checkbox input "false"
click at [258, 207] on span at bounding box center [256, 211] width 10 height 16
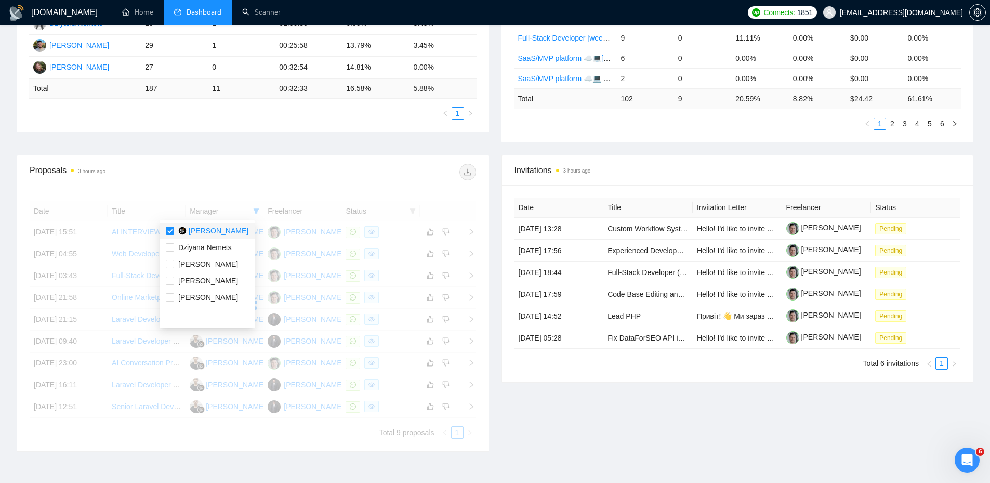
click at [224, 229] on span "Ferdi Gilang Pratama" at bounding box center [219, 231] width 60 height 8
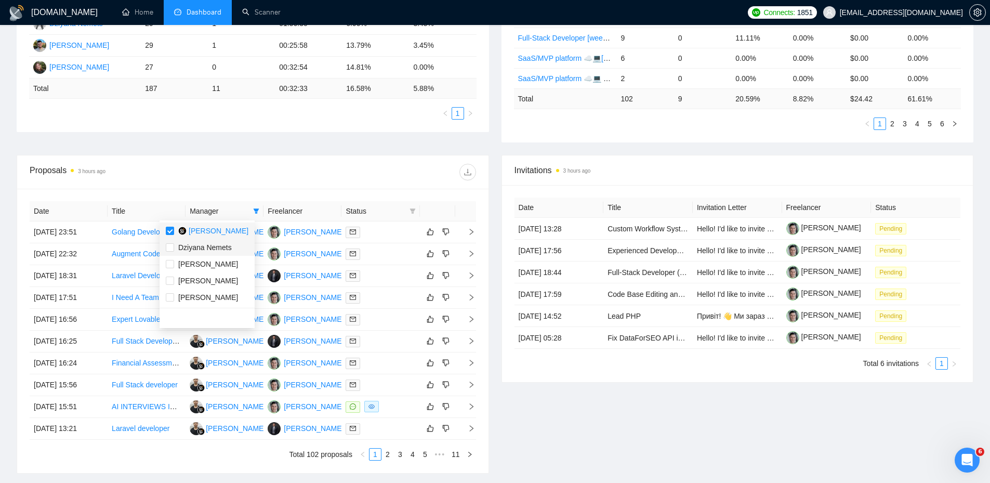
click at [214, 237] on li "Ferdi Gilang Pratama" at bounding box center [207, 231] width 95 height 17
checkbox input "false"
click at [212, 294] on span "Hanna Hiren" at bounding box center [208, 297] width 60 height 8
click at [207, 298] on span "Hanna Hiren" at bounding box center [208, 297] width 60 height 8
checkbox input "false"
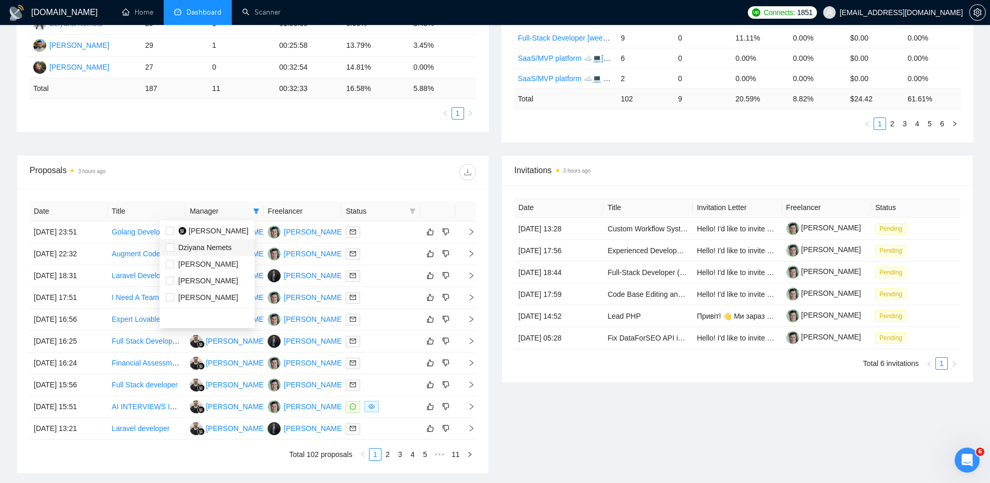
drag, startPoint x: 202, startPoint y: 248, endPoint x: 228, endPoint y: 200, distance: 54.4
click at [202, 248] on span "Dziyana Nemets" at bounding box center [205, 247] width 54 height 8
checkbox input "true"
click at [253, 180] on div at bounding box center [364, 172] width 223 height 17
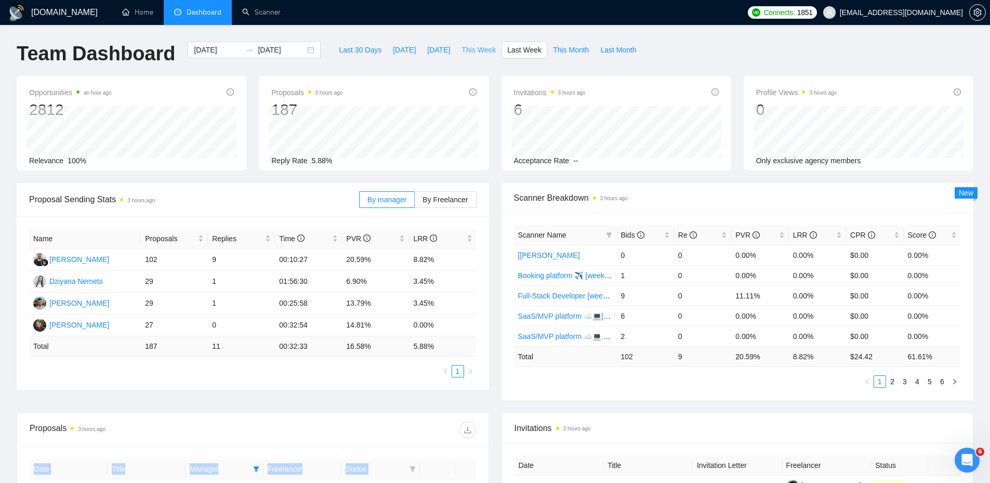
click at [469, 47] on span "This Week" at bounding box center [479, 49] width 34 height 11
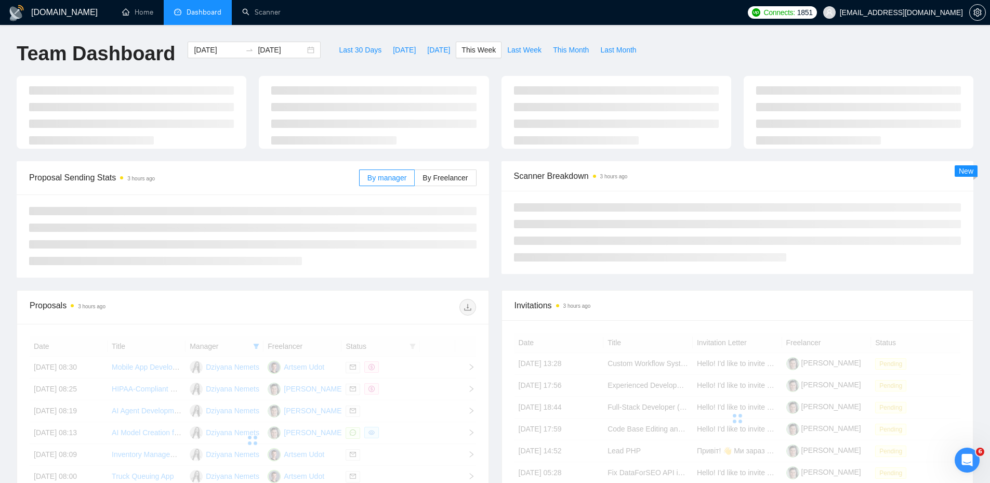
type input "2025-10-13"
type input "2025-10-19"
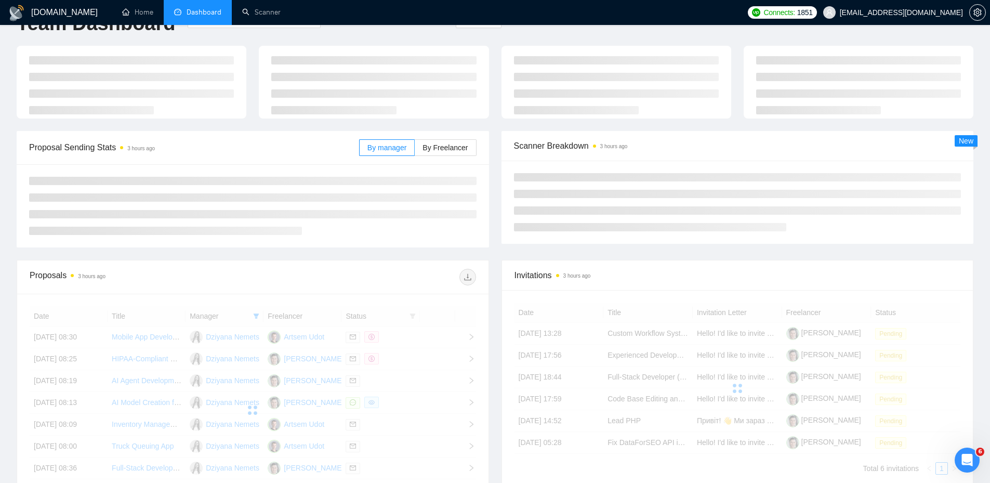
scroll to position [156, 0]
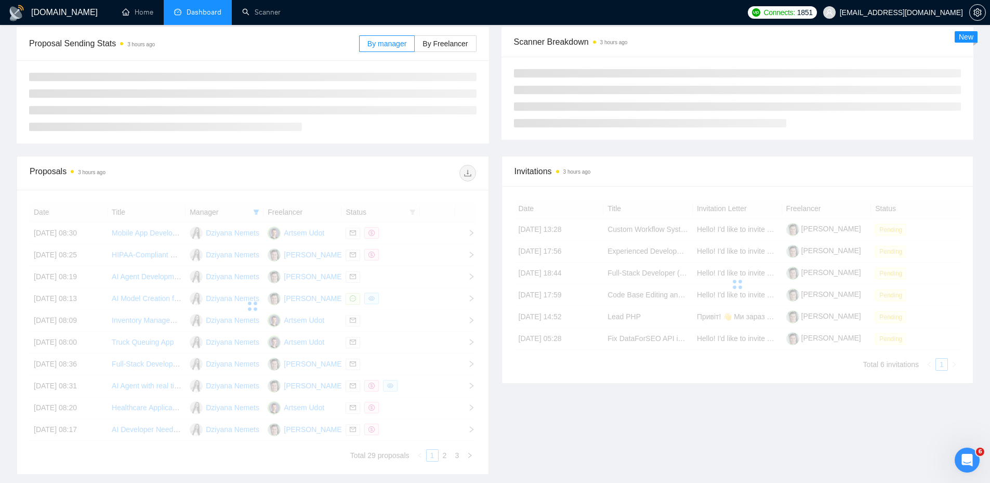
click at [382, 151] on div "Proposal Sending Stats 3 hours ago By manager By Freelancer Scanner Breakdown 3…" at bounding box center [495, 91] width 970 height 129
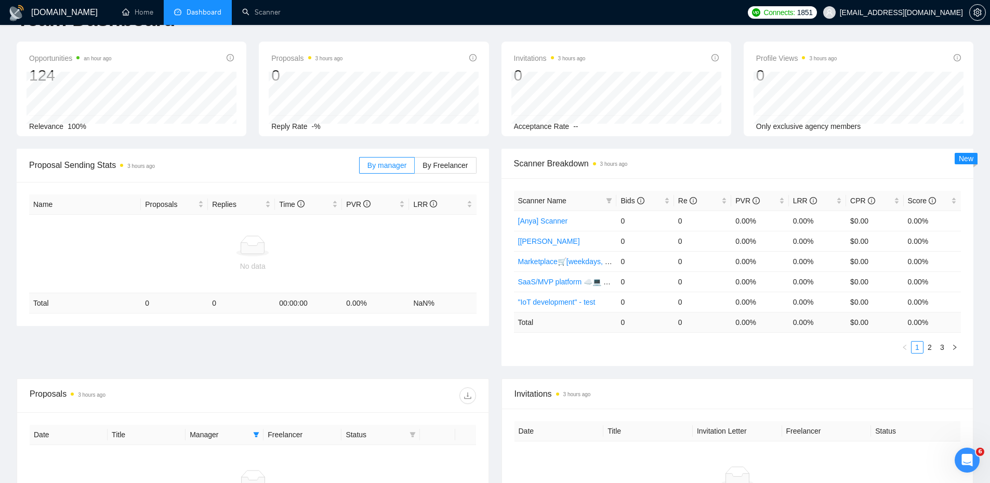
scroll to position [189, 0]
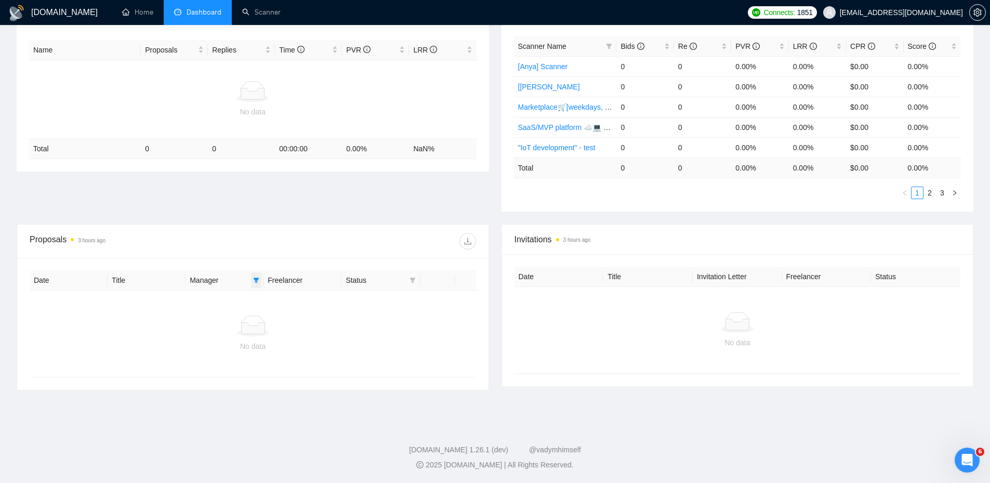
click at [255, 285] on span at bounding box center [256, 280] width 10 height 16
click at [224, 320] on span "Dziyana Nemets" at bounding box center [205, 316] width 54 height 8
checkbox input "false"
click at [267, 211] on div "Proposal Sending Stats 3 hours ago By manager By Freelancer Name Proposals Repl…" at bounding box center [495, 109] width 970 height 230
